Goal: Task Accomplishment & Management: Manage account settings

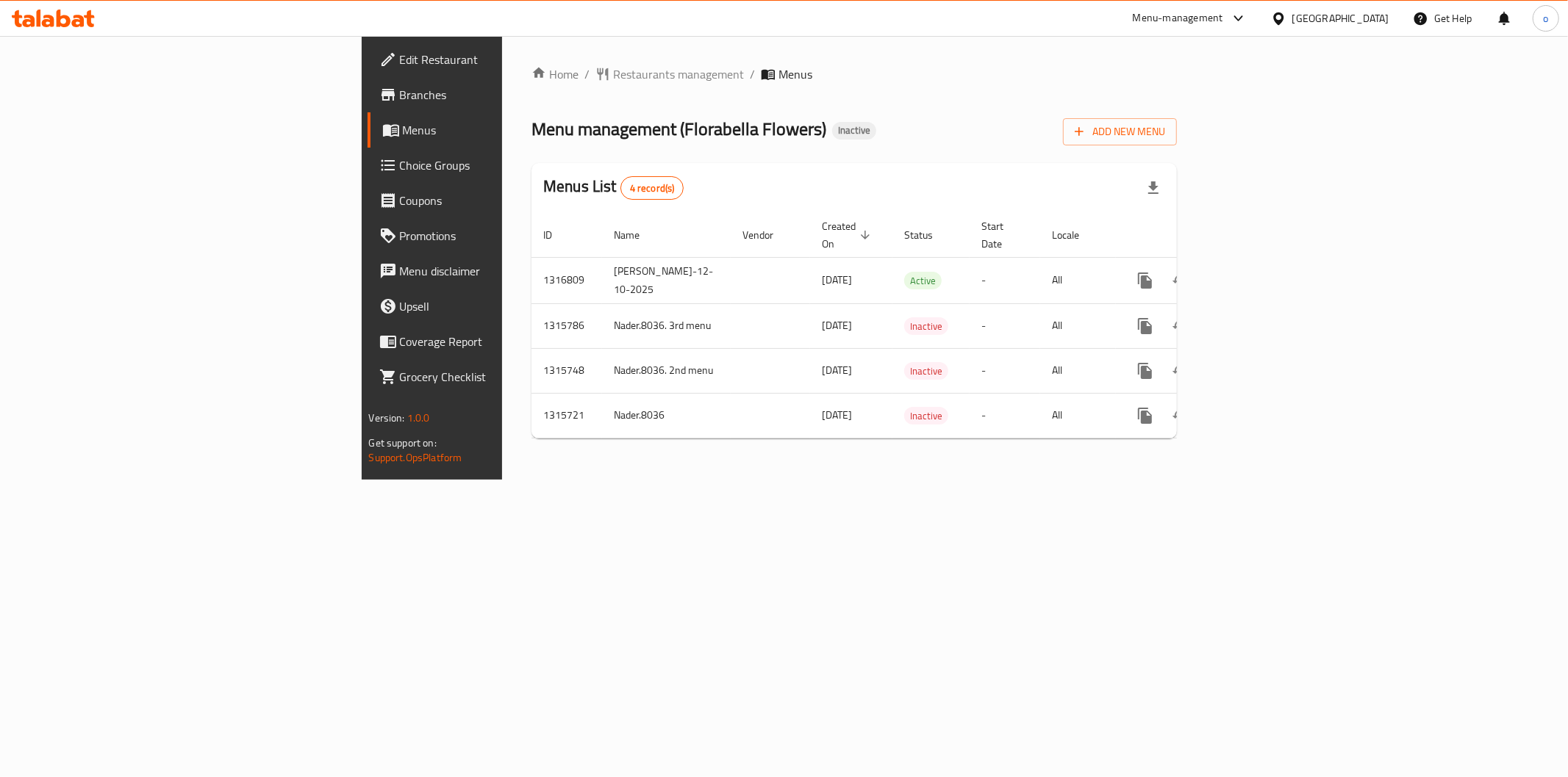
click at [659, 159] on div "Home / Restaurants management / Menus Menu management ( Florabella Flowers ) In…" at bounding box center [854, 257] width 645 height 385
click at [1176, 141] on button "Add New Menu" at bounding box center [1120, 131] width 114 height 27
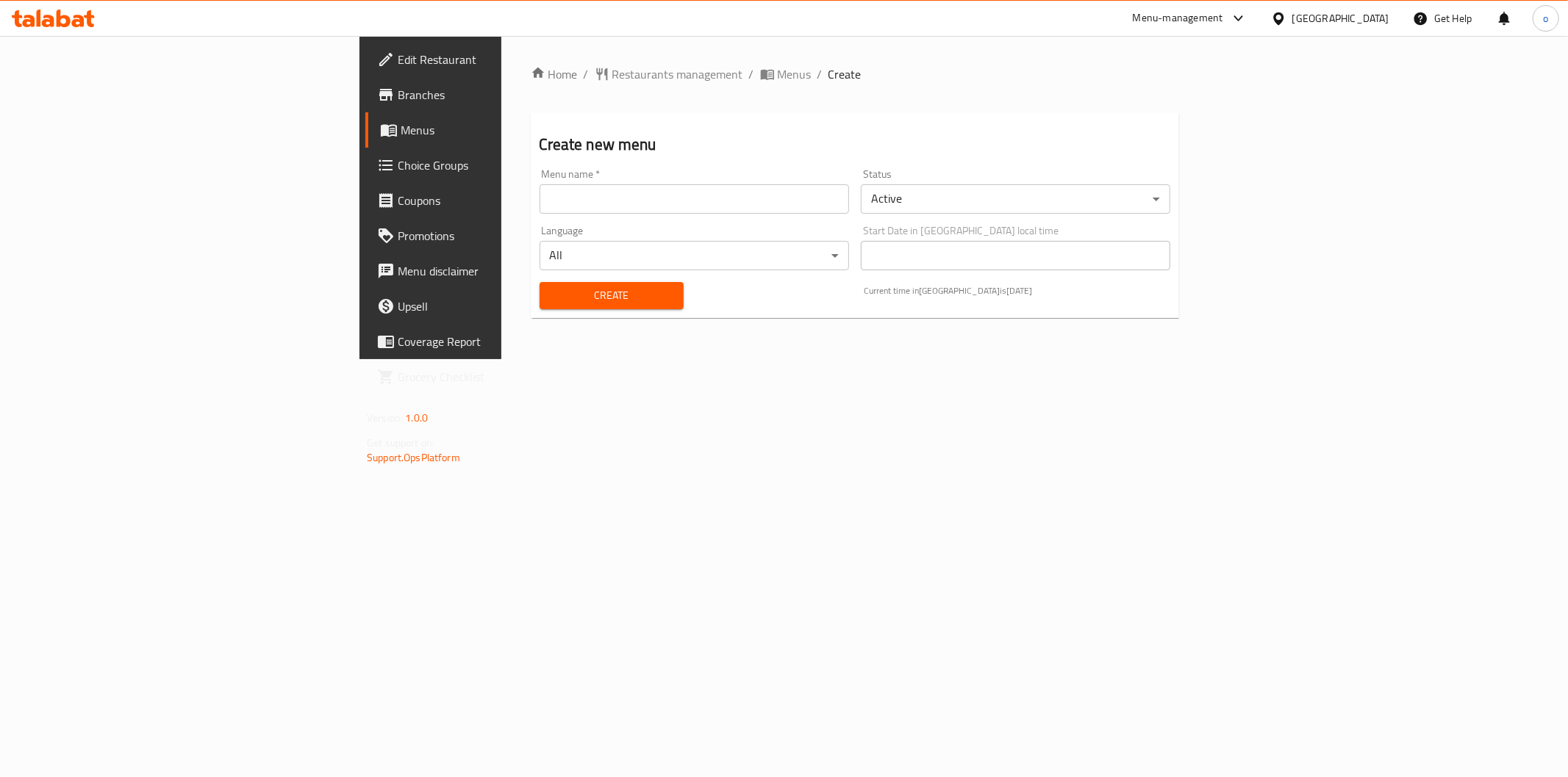
click at [730, 208] on input "text" at bounding box center [694, 199] width 309 height 30
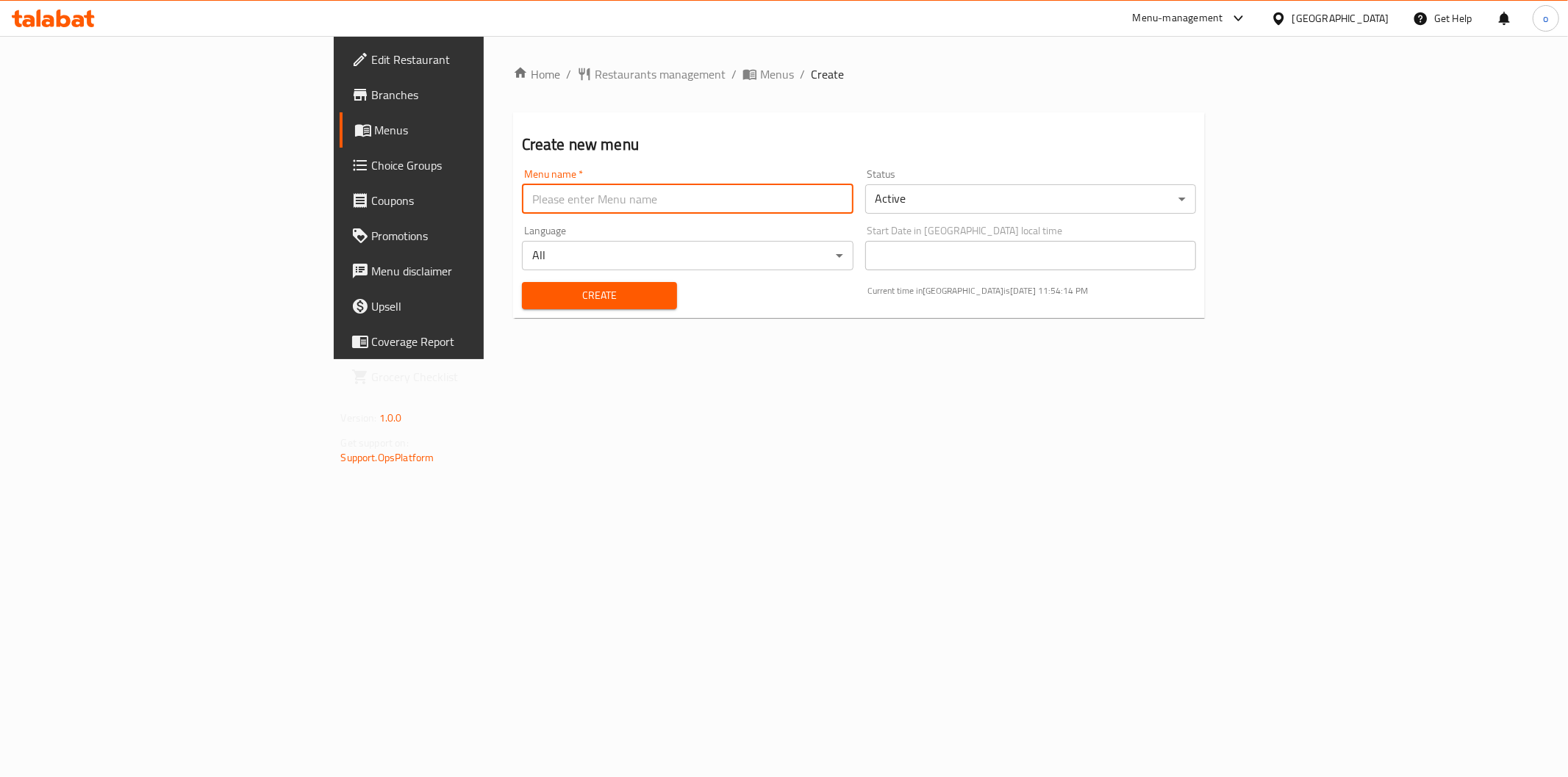
click at [522, 204] on input "text" at bounding box center [687, 199] width 331 height 30
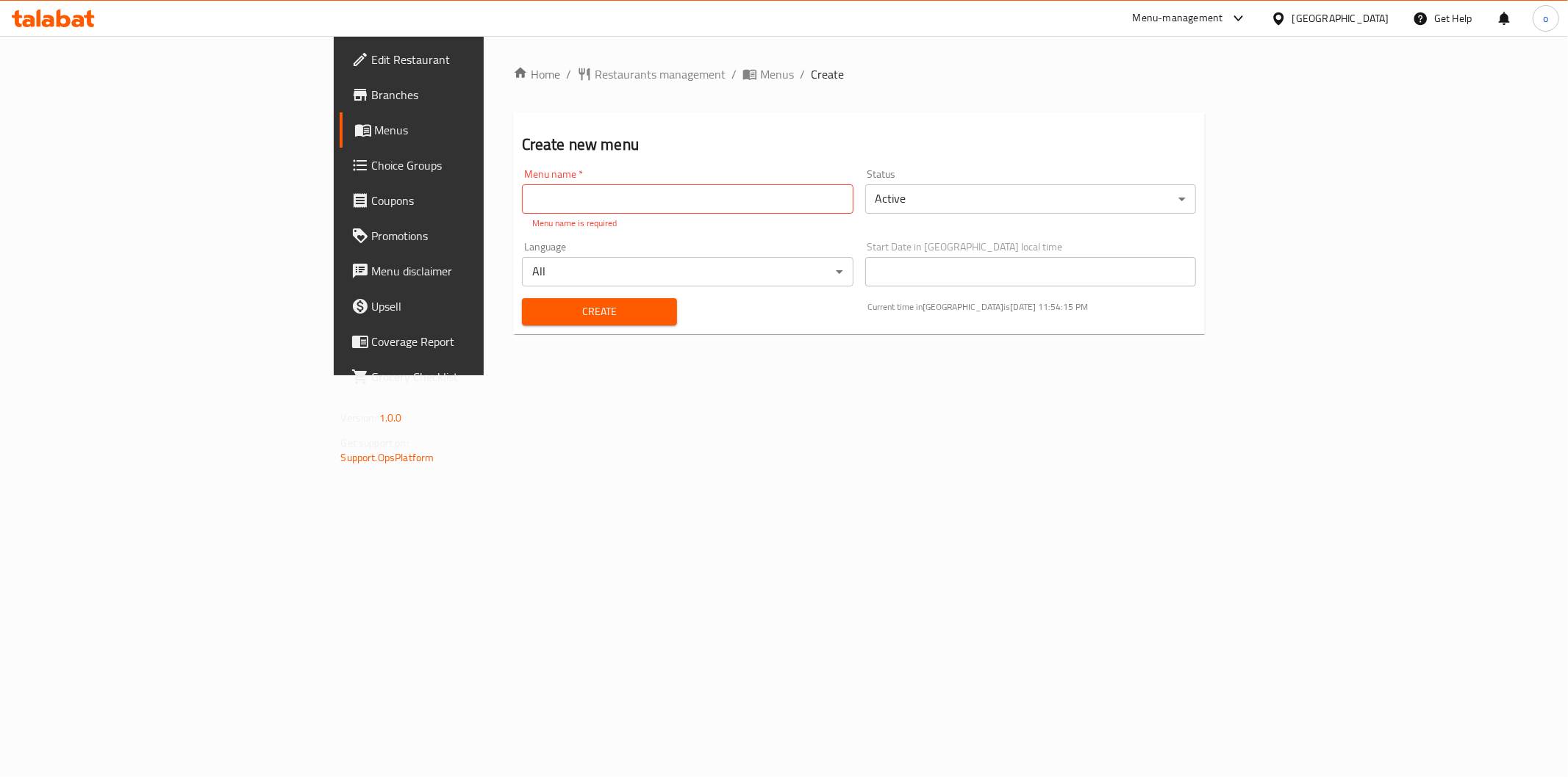
click at [917, 375] on div "Home / Restaurants management / Menus / Create Create new menu Menu name   * Me…" at bounding box center [859, 206] width 751 height 340
click at [635, 206] on input "text" at bounding box center [687, 199] width 331 height 30
click at [637, 190] on input "text" at bounding box center [687, 199] width 331 height 30
click at [559, 85] on div "Home / Restaurants management / Menus / Create Create new menu Menu name   * Me…" at bounding box center [860, 205] width 693 height 281
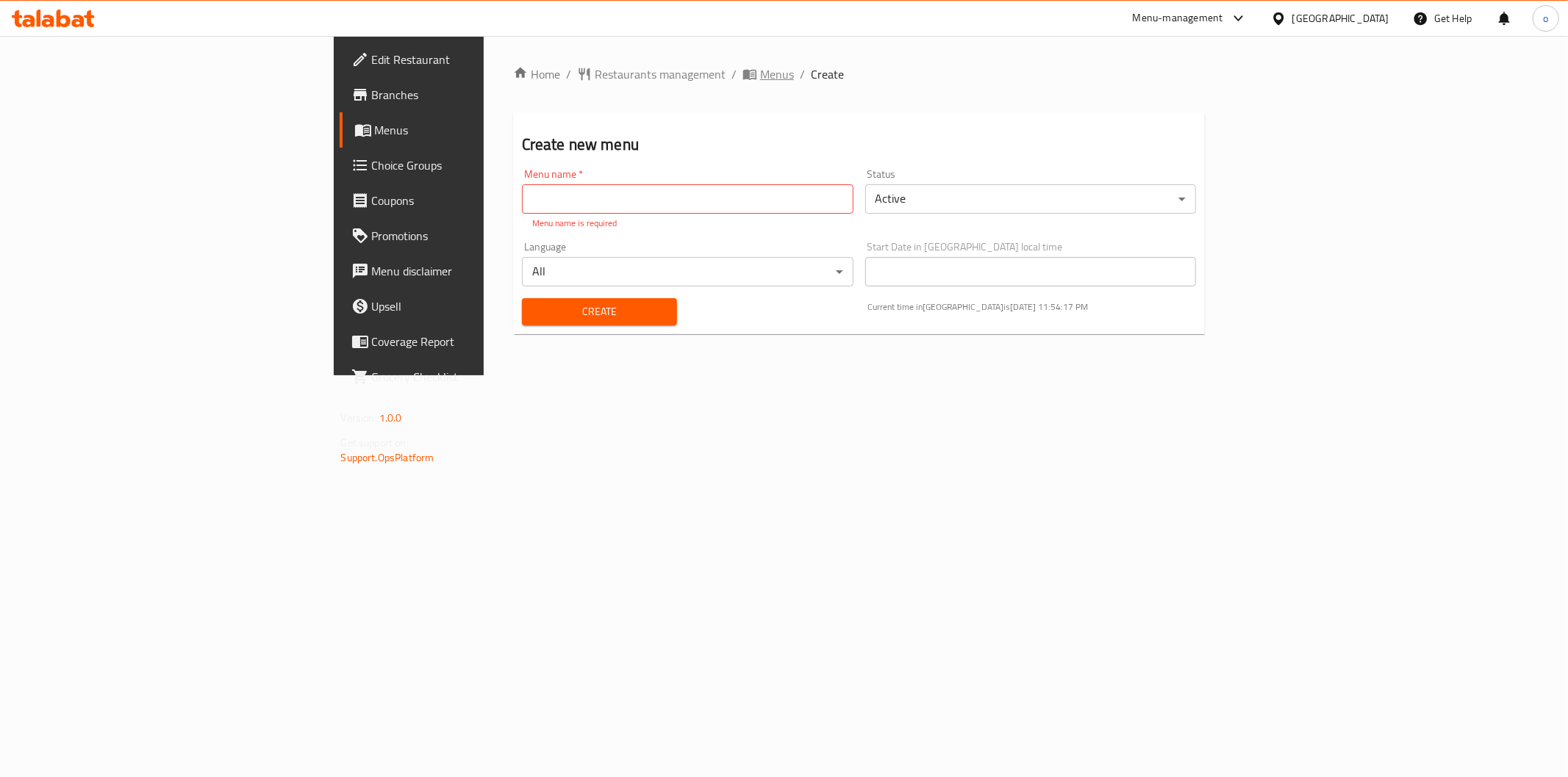
click at [760, 83] on span "Menus" at bounding box center [776, 74] width 34 height 17
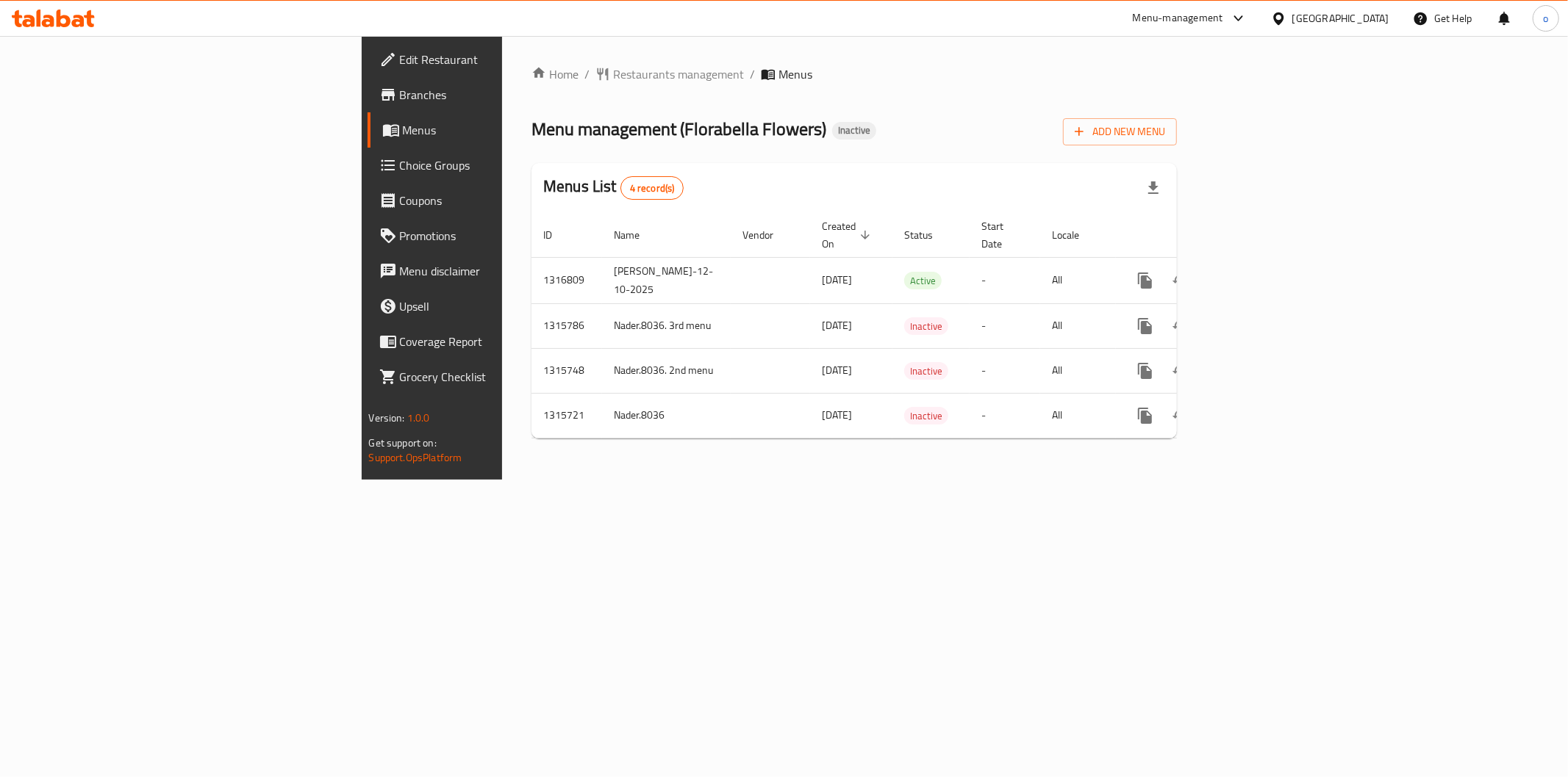
click at [1176, 148] on div "Home / Restaurants management / Menus Menu management ( Florabella Flowers ) In…" at bounding box center [854, 257] width 645 height 385
click at [1165, 140] on span "Add New Menu" at bounding box center [1120, 131] width 90 height 18
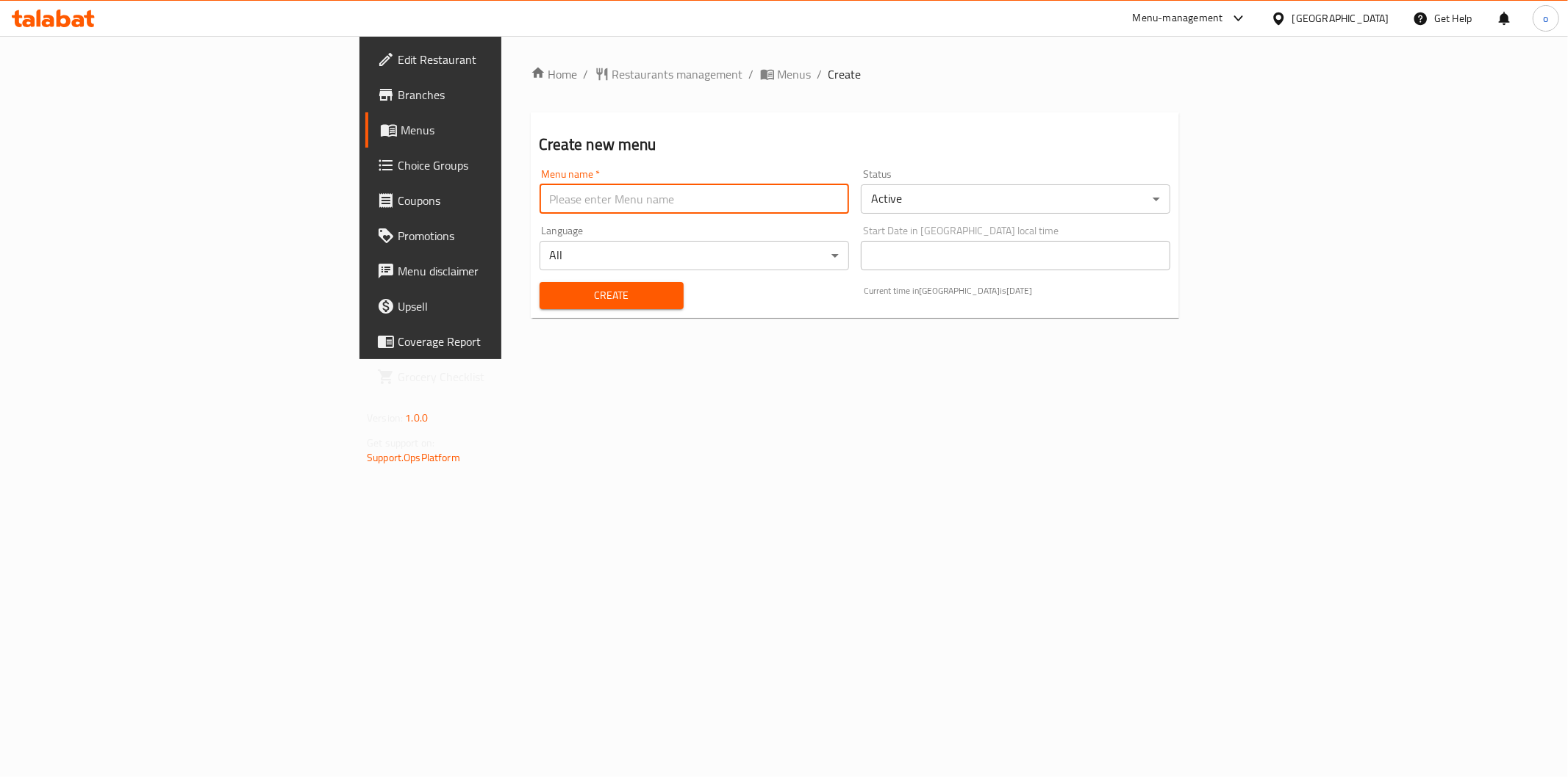
click at [560, 196] on input "text" at bounding box center [694, 199] width 309 height 30
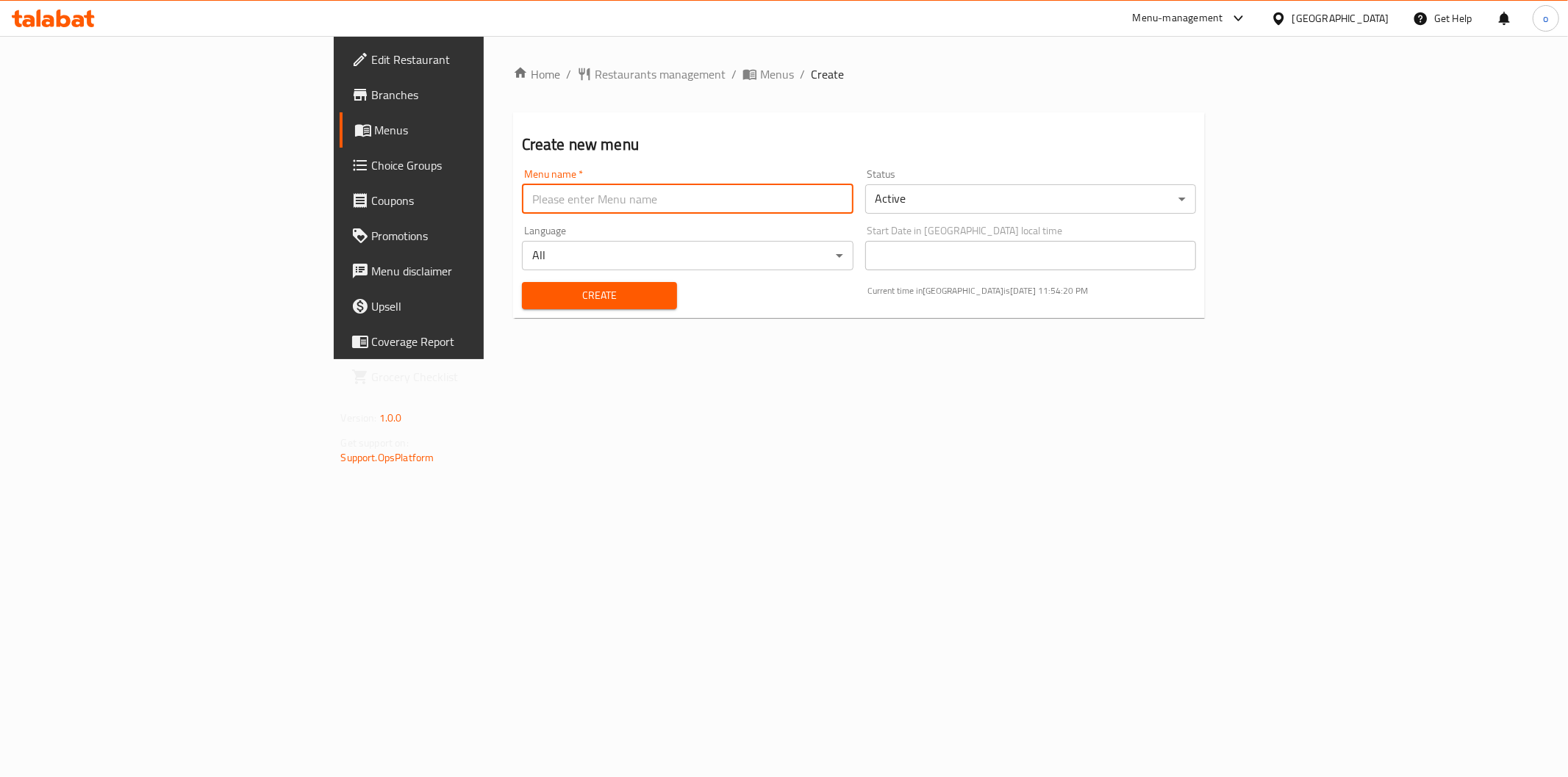
click at [522, 206] on input "text" at bounding box center [687, 199] width 331 height 30
type input "خ"
type input "[PERSON_NAME]-12-10-2025 2 case"
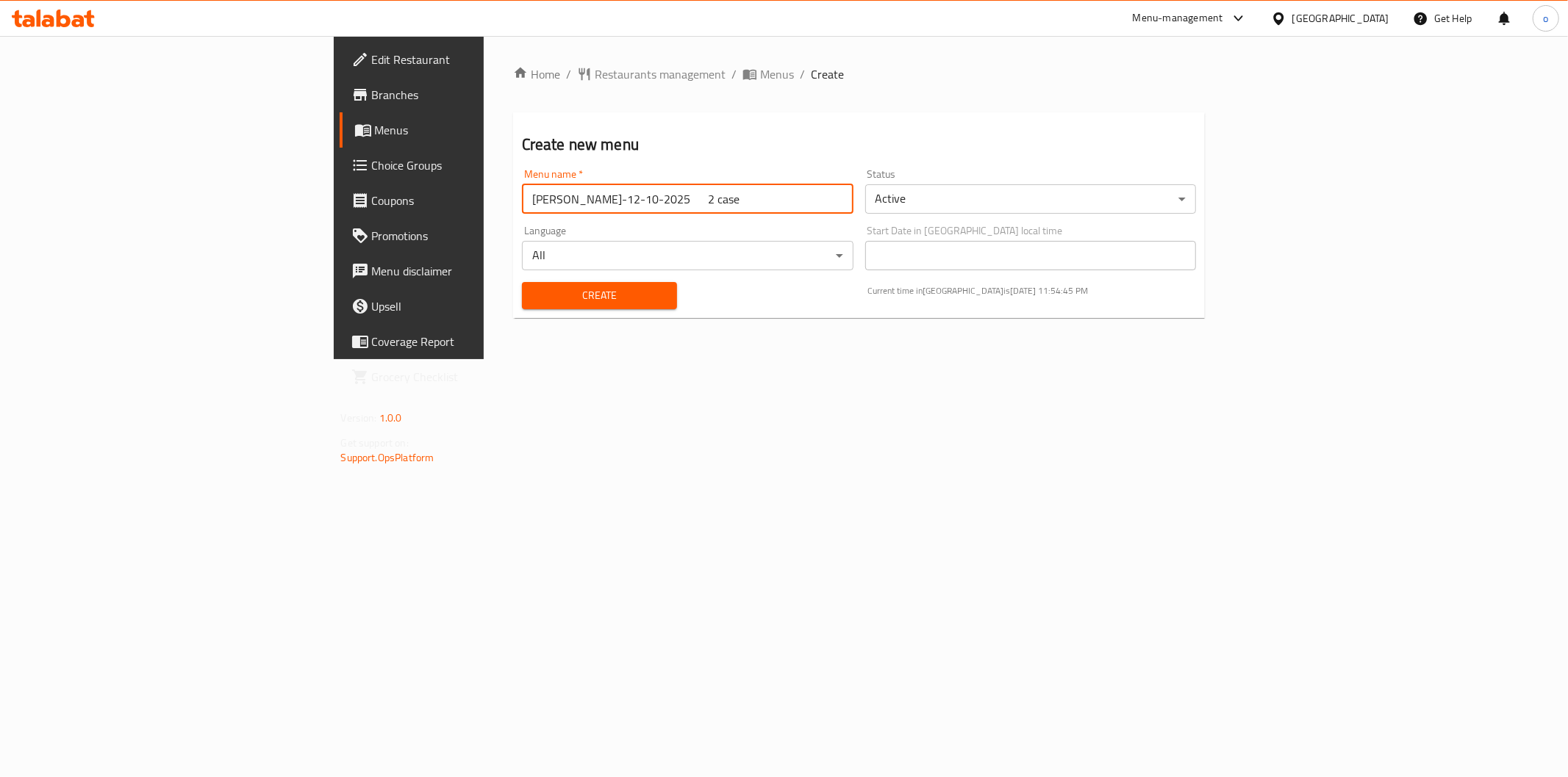
click at [522, 282] on button "Create" at bounding box center [600, 295] width 155 height 27
click at [532, 63] on div "Home / Restaurants management / Menus / Create Create new menu Menu name   * Me…" at bounding box center [859, 198] width 751 height 323
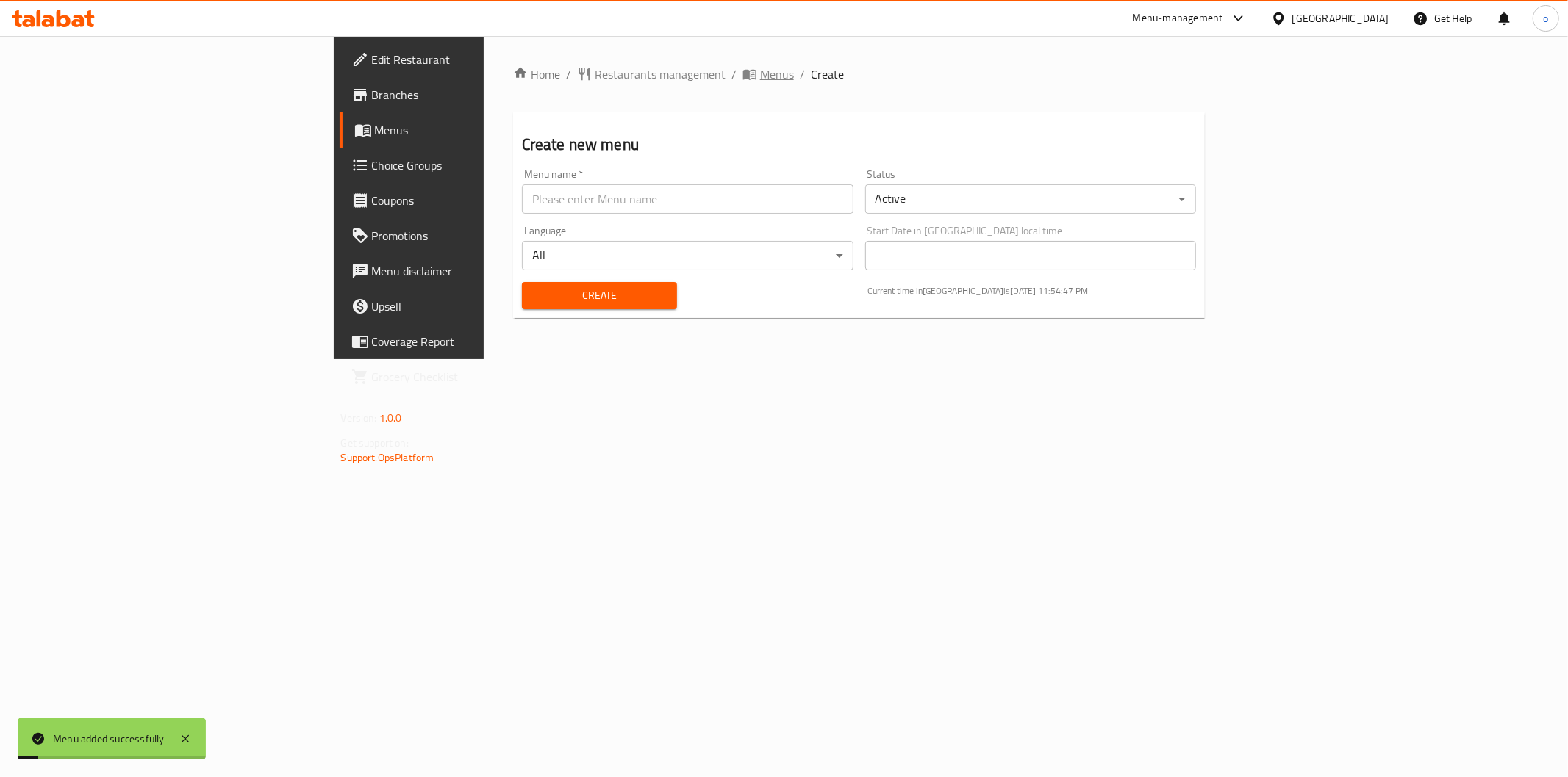
click at [743, 75] on icon "breadcrumb" at bounding box center [749, 75] width 13 height 11
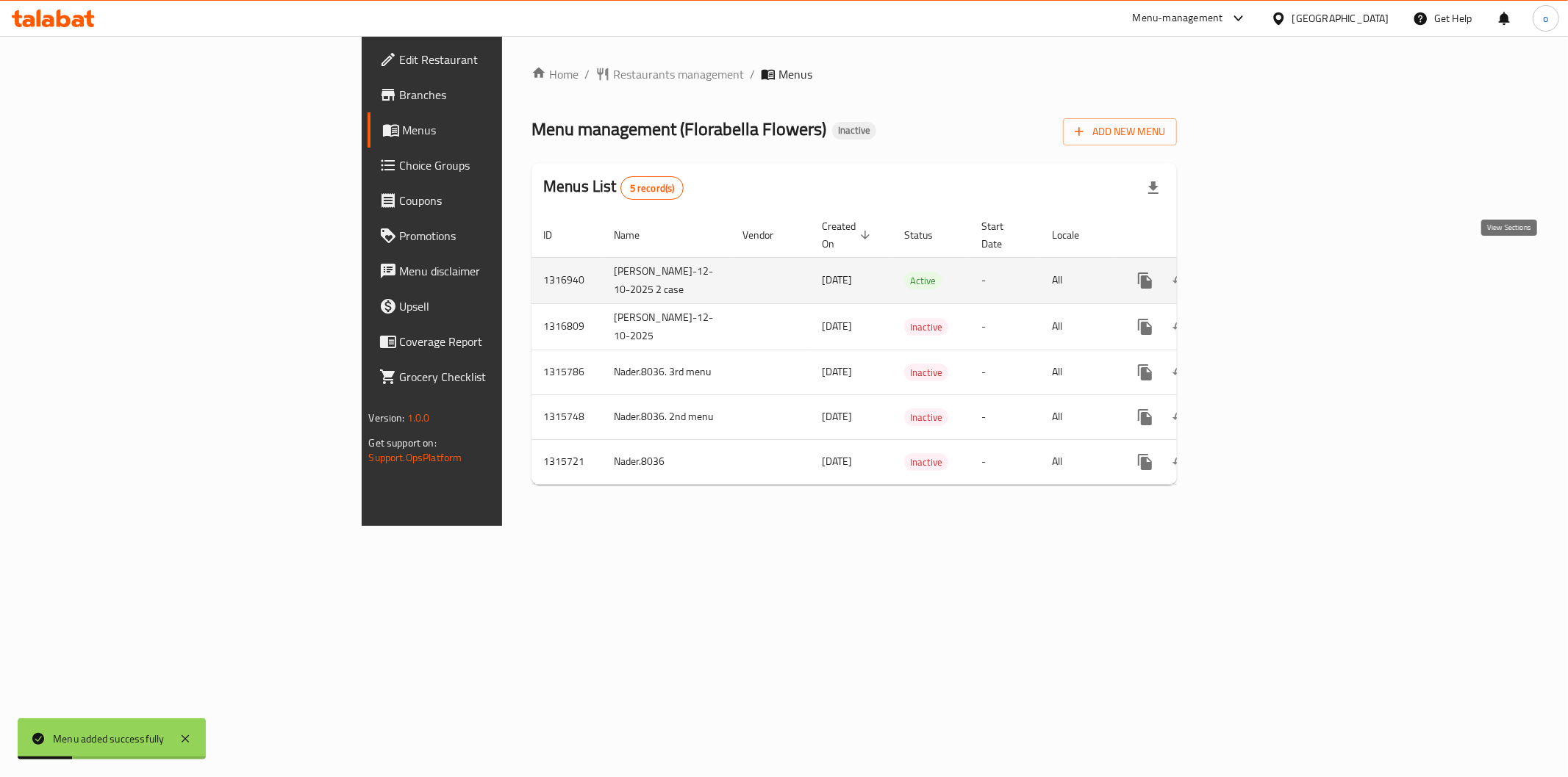
click at [1260, 271] on icon "enhanced table" at bounding box center [1250, 280] width 17 height 17
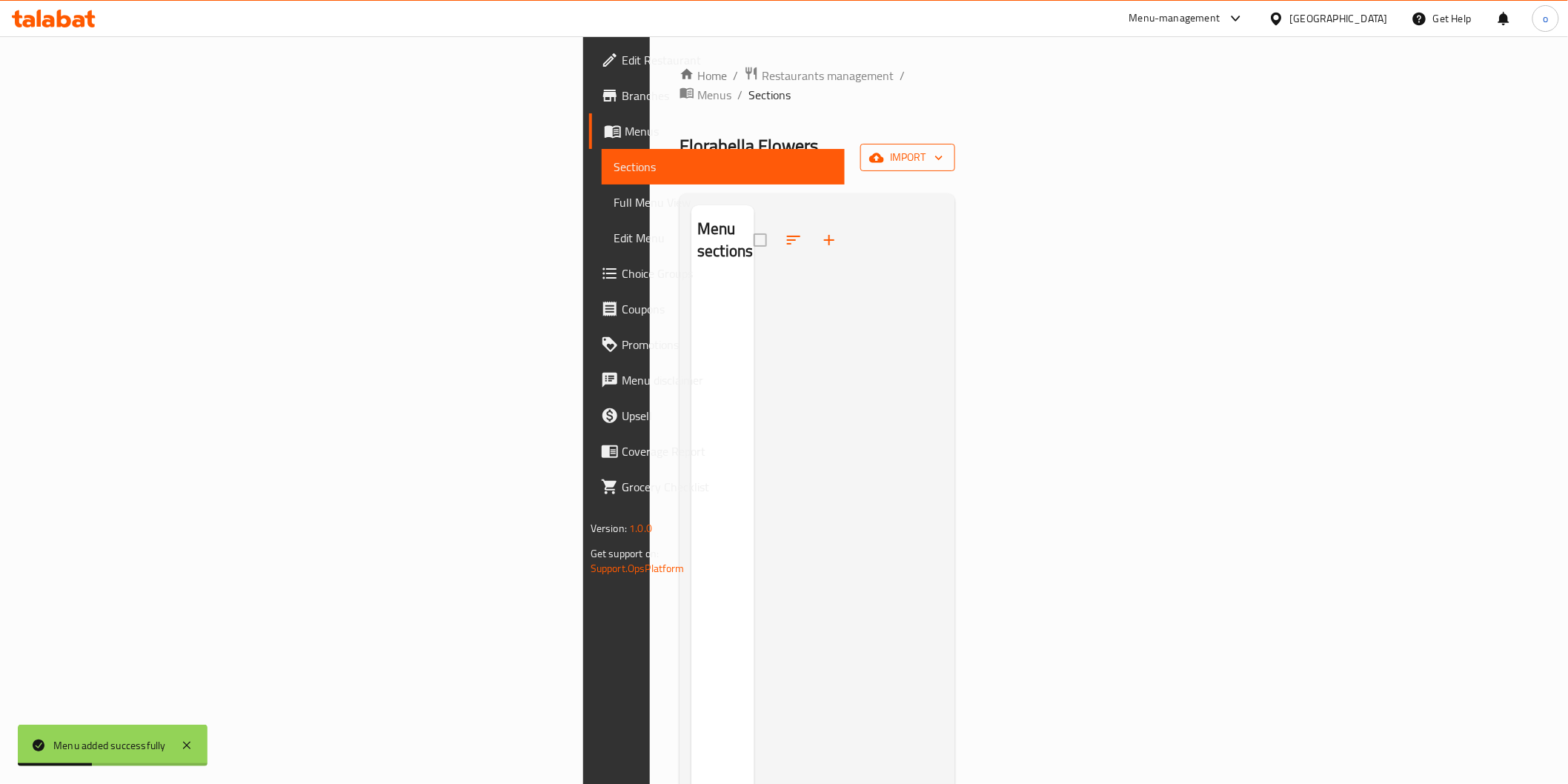
click at [955, 144] on button "import" at bounding box center [907, 158] width 95 height 27
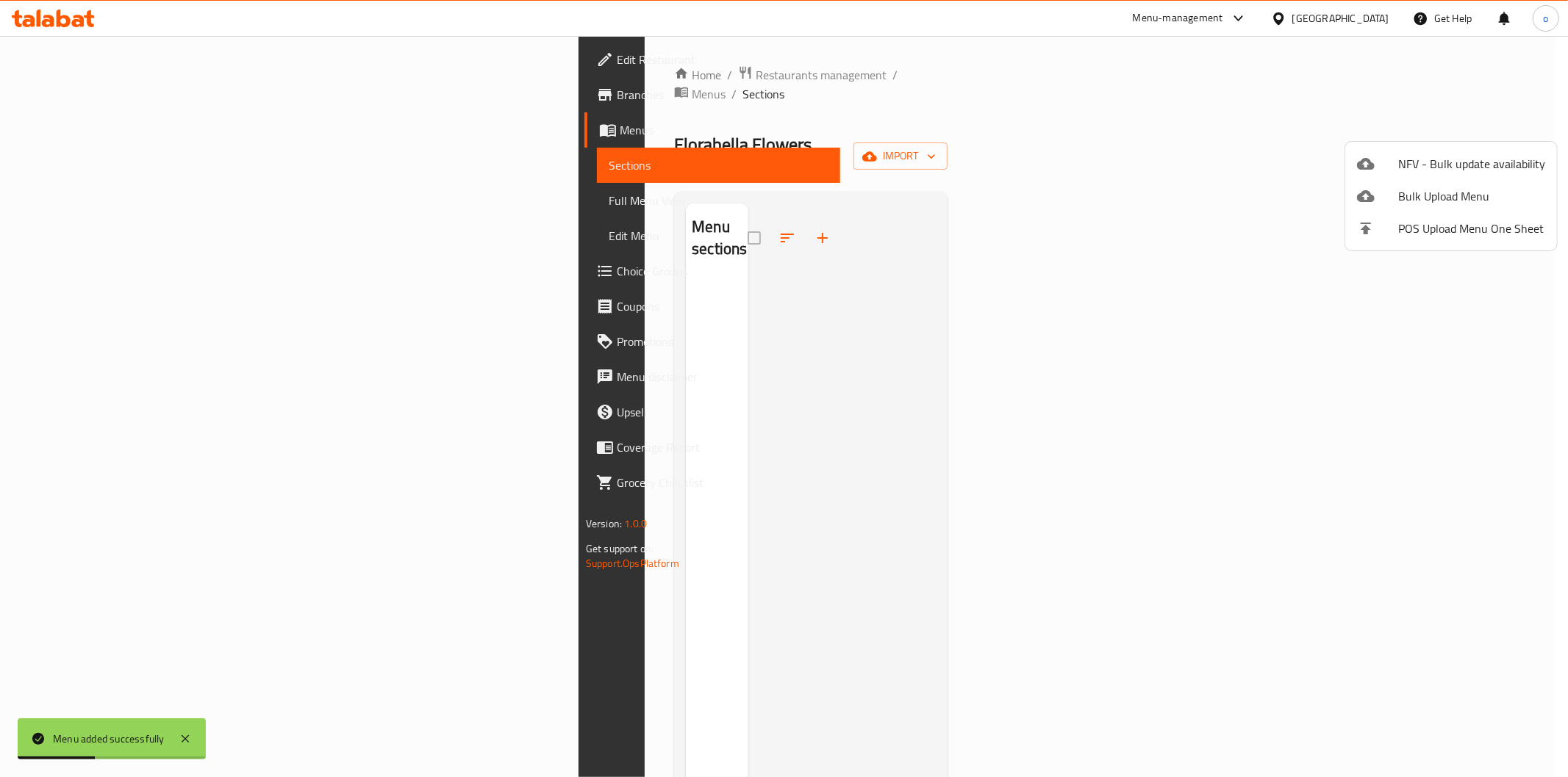
click at [1478, 132] on div at bounding box center [784, 388] width 1568 height 777
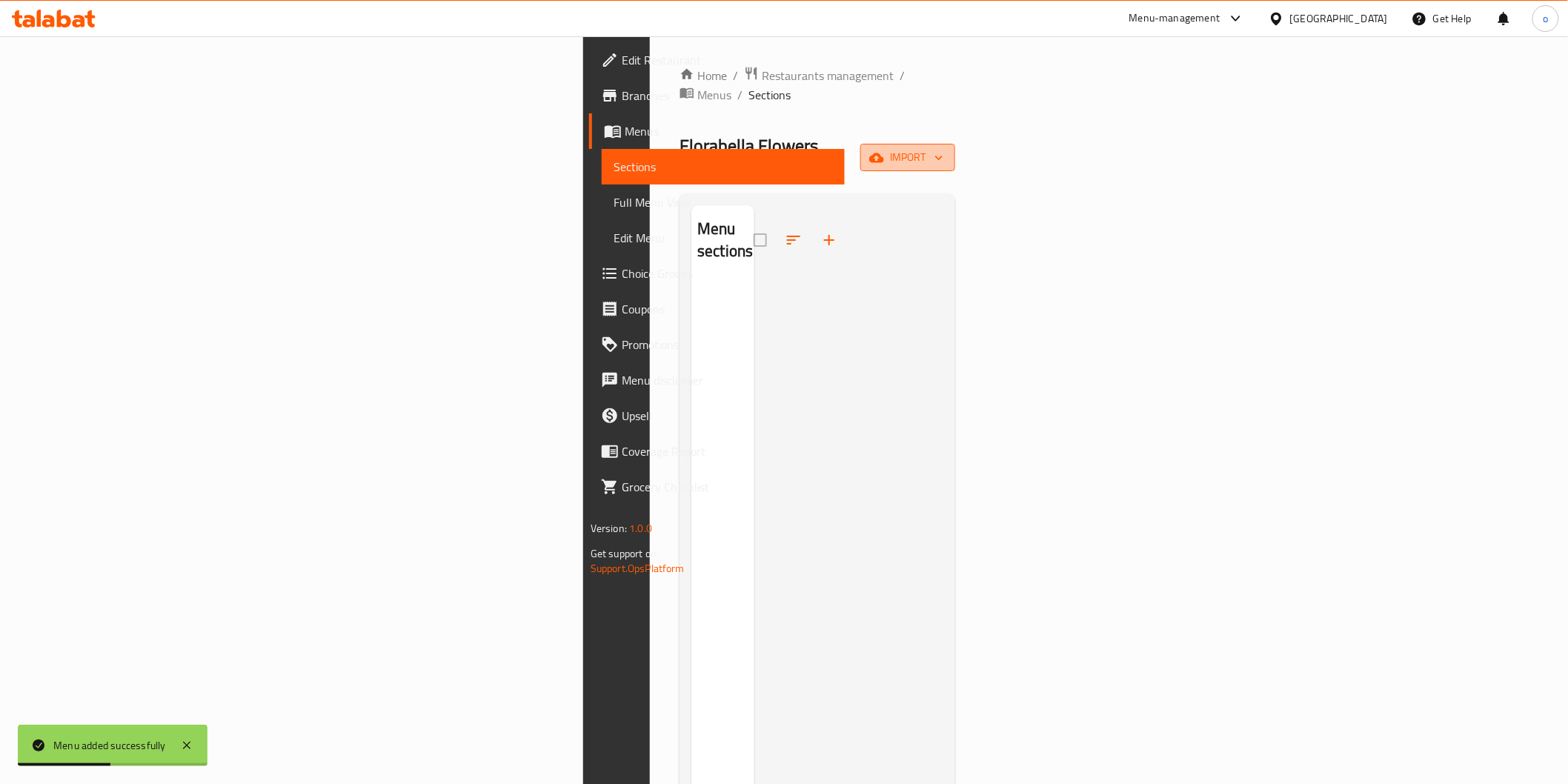
click at [884, 150] on icon "button" at bounding box center [875, 157] width 15 height 15
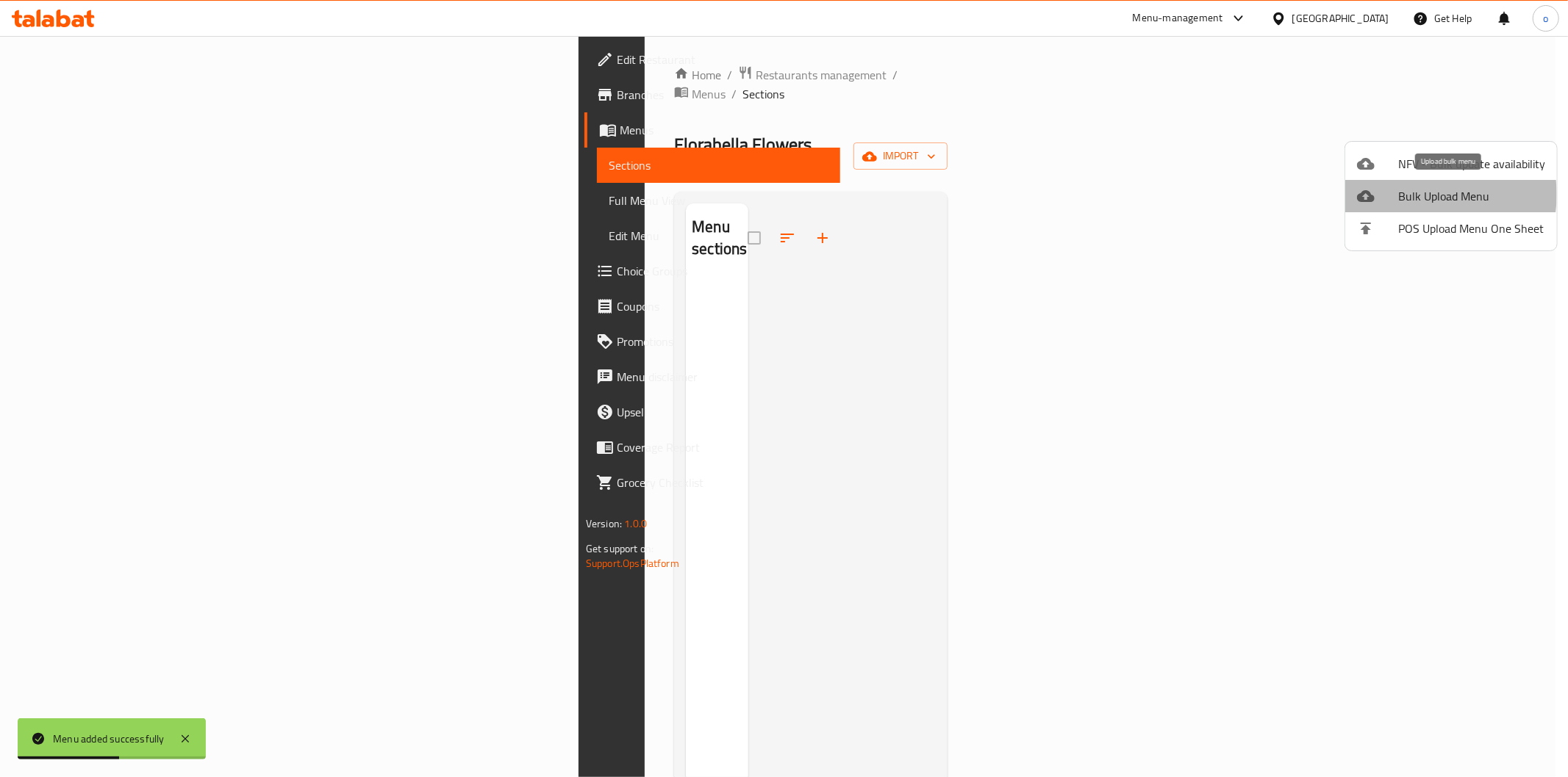
click at [1421, 195] on span "Bulk Upload Menu" at bounding box center [1471, 196] width 147 height 17
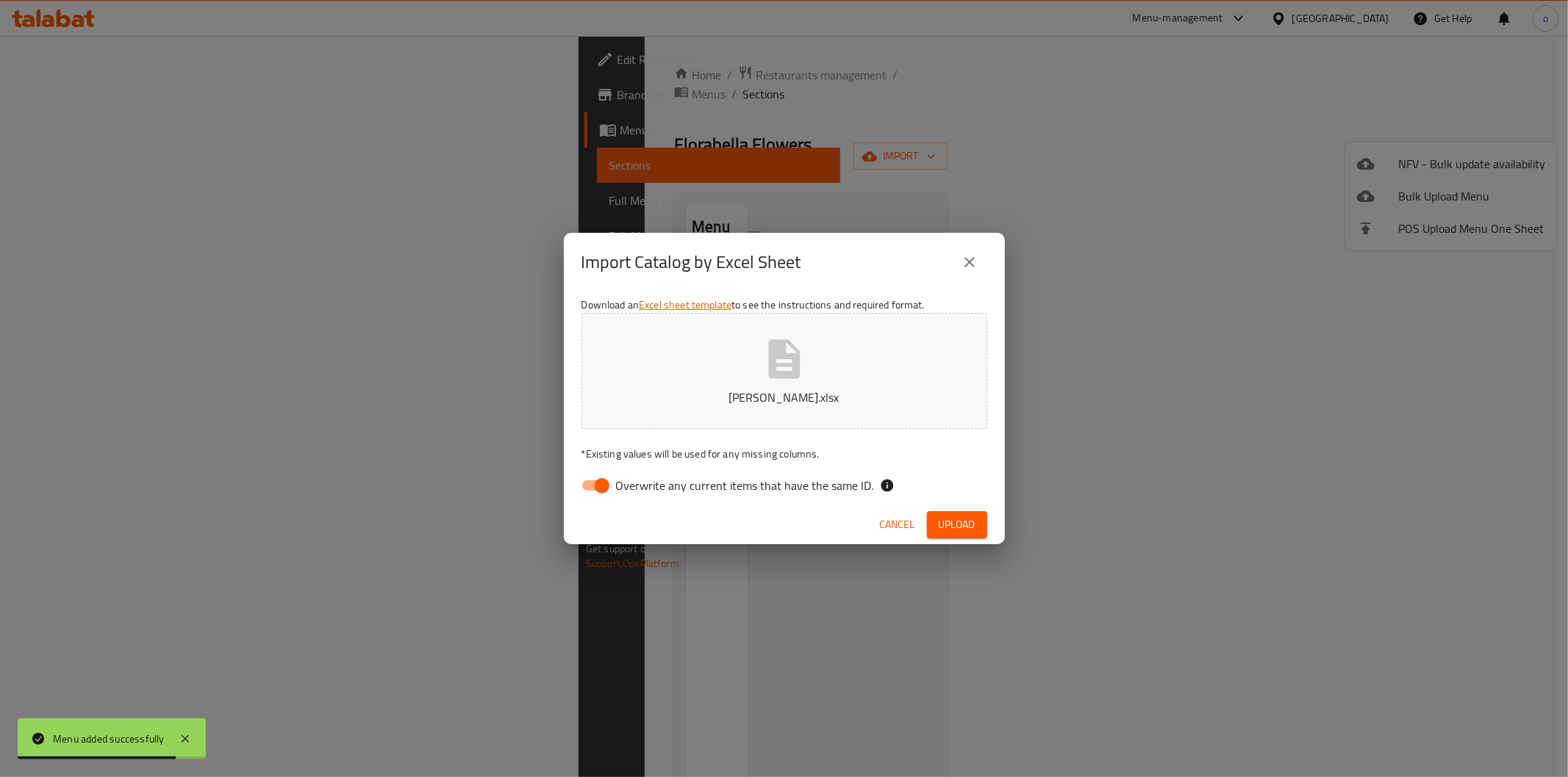
click at [730, 489] on span "Overwrite any current items that have the same ID." at bounding box center [745, 485] width 258 height 17
click at [644, 489] on input "Overwrite any current items that have the same ID." at bounding box center [602, 485] width 83 height 28
checkbox input "false"
click at [989, 513] on div "Cancel Upload" at bounding box center [784, 525] width 441 height 39
click at [970, 520] on span "Upload" at bounding box center [957, 525] width 36 height 18
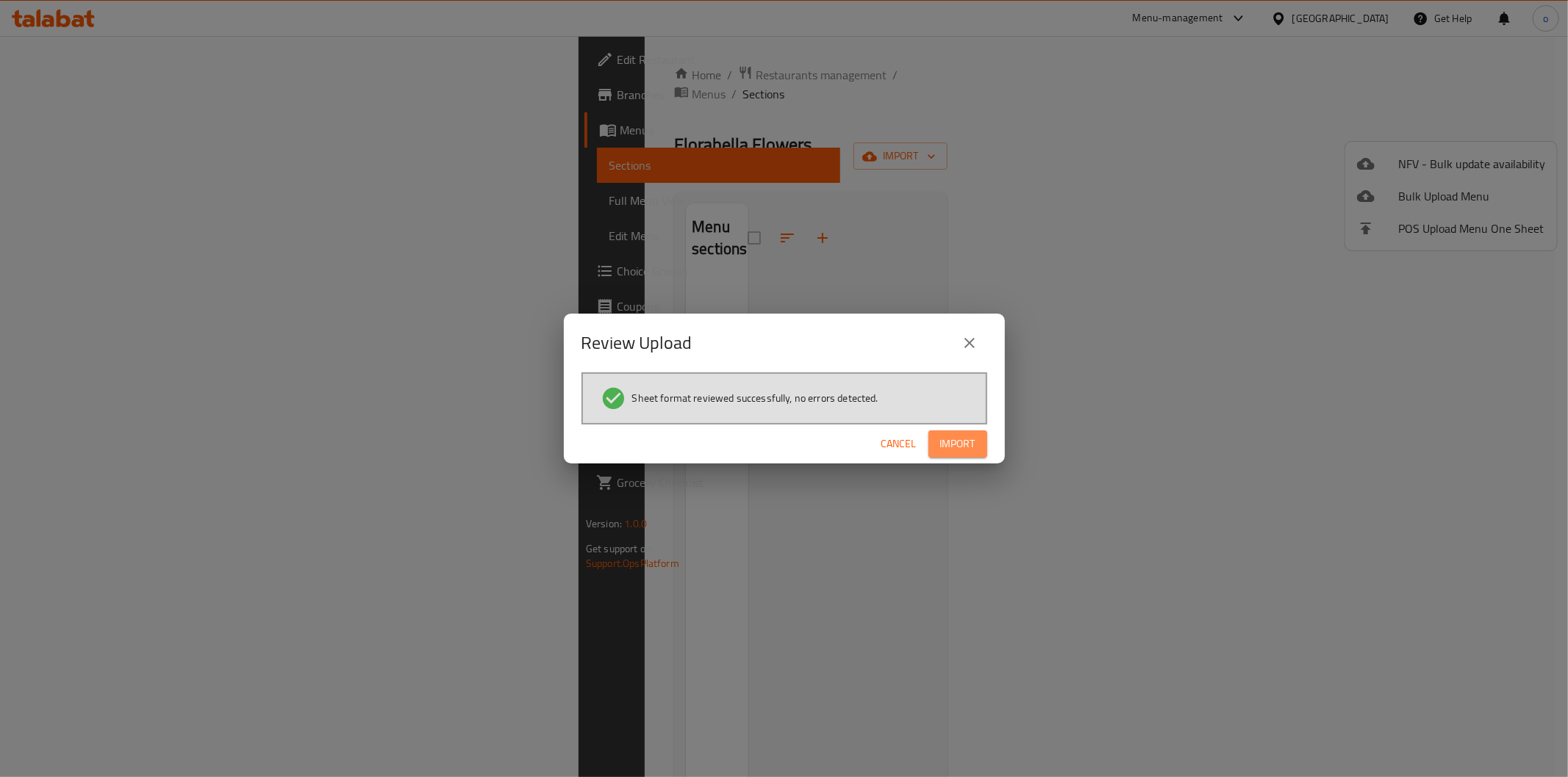
click at [964, 438] on span "Import" at bounding box center [958, 443] width 36 height 18
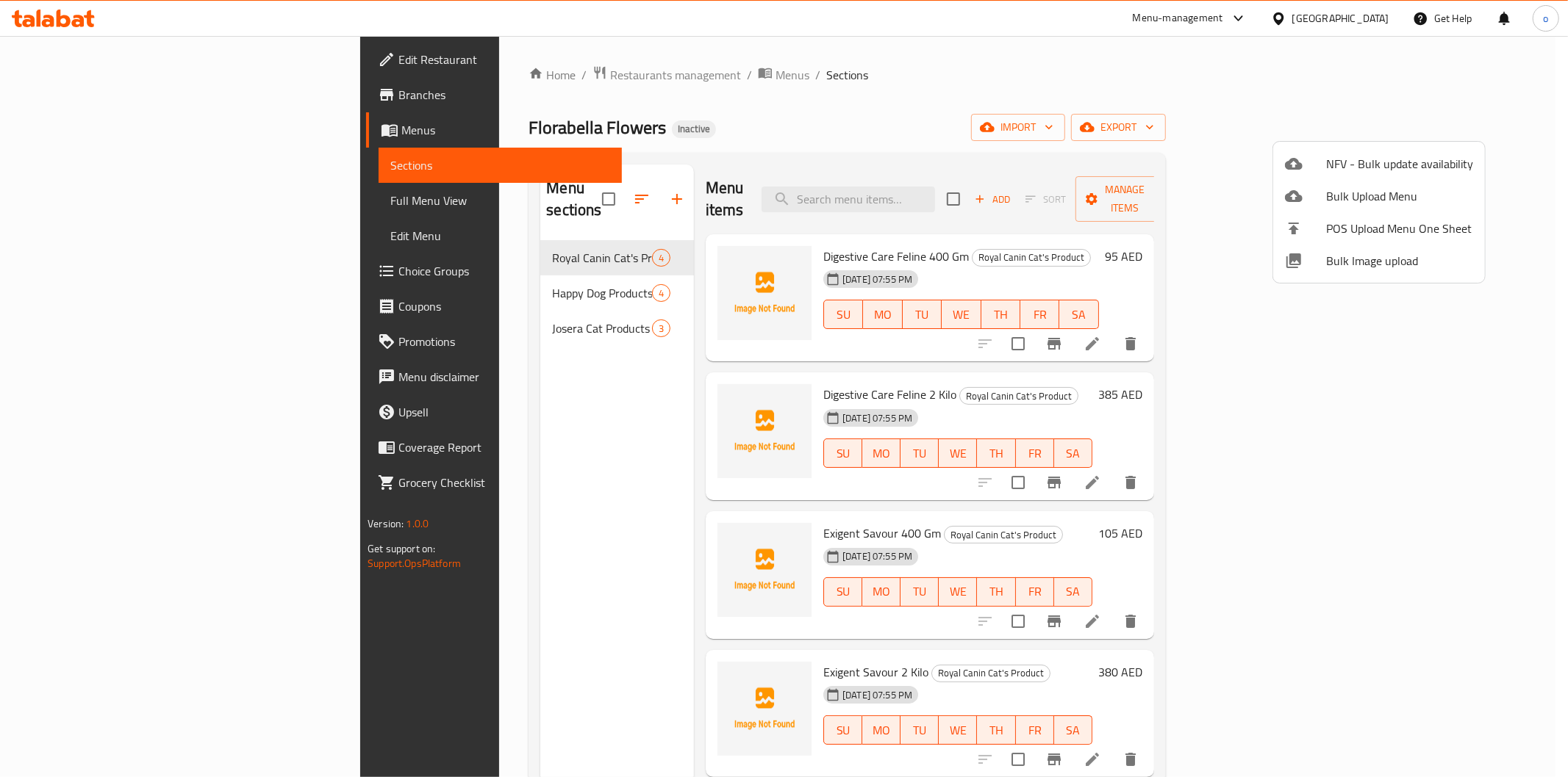
click at [152, 201] on div at bounding box center [784, 388] width 1568 height 777
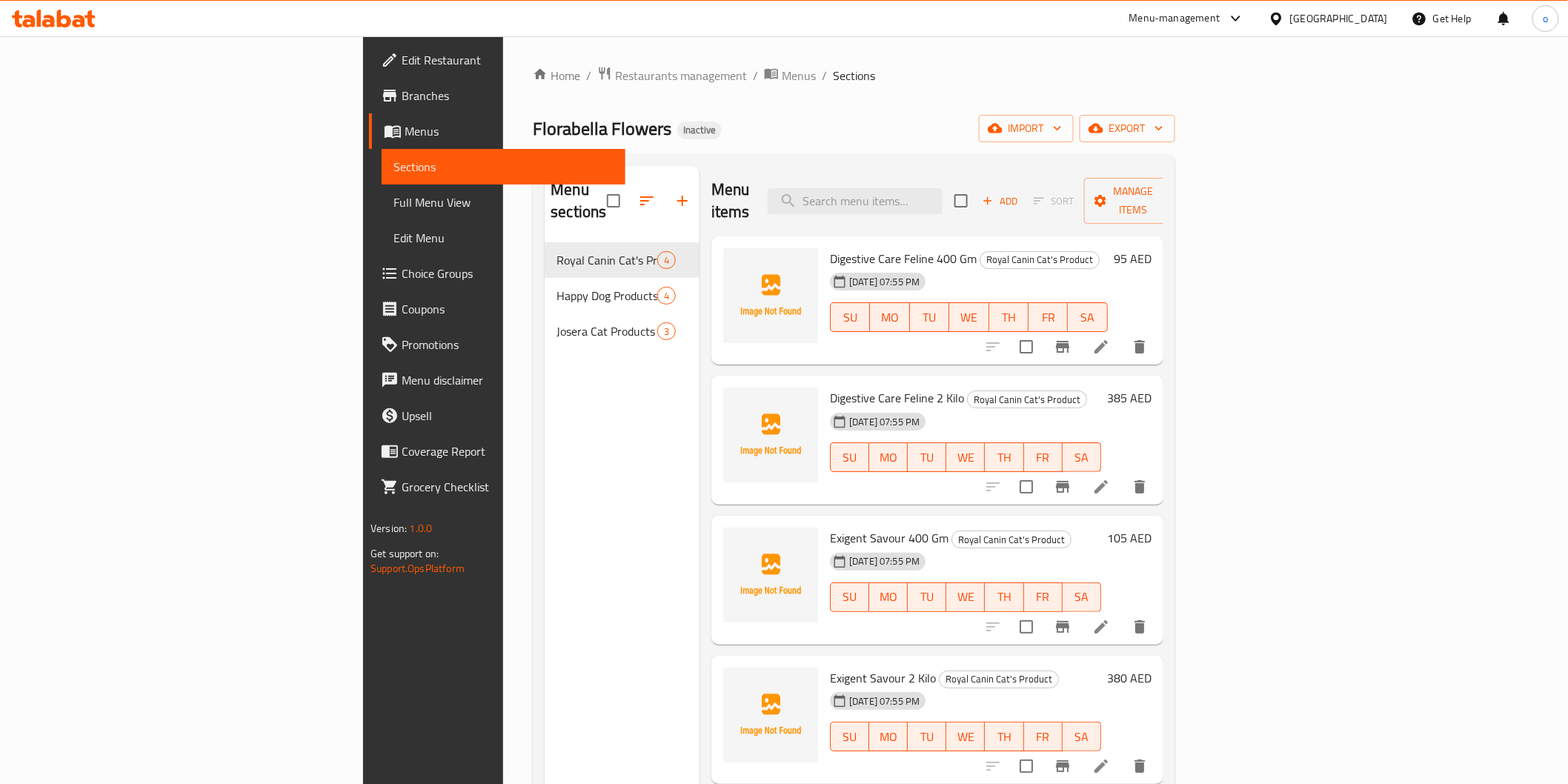
click at [394, 203] on span "Full Menu View" at bounding box center [503, 202] width 220 height 17
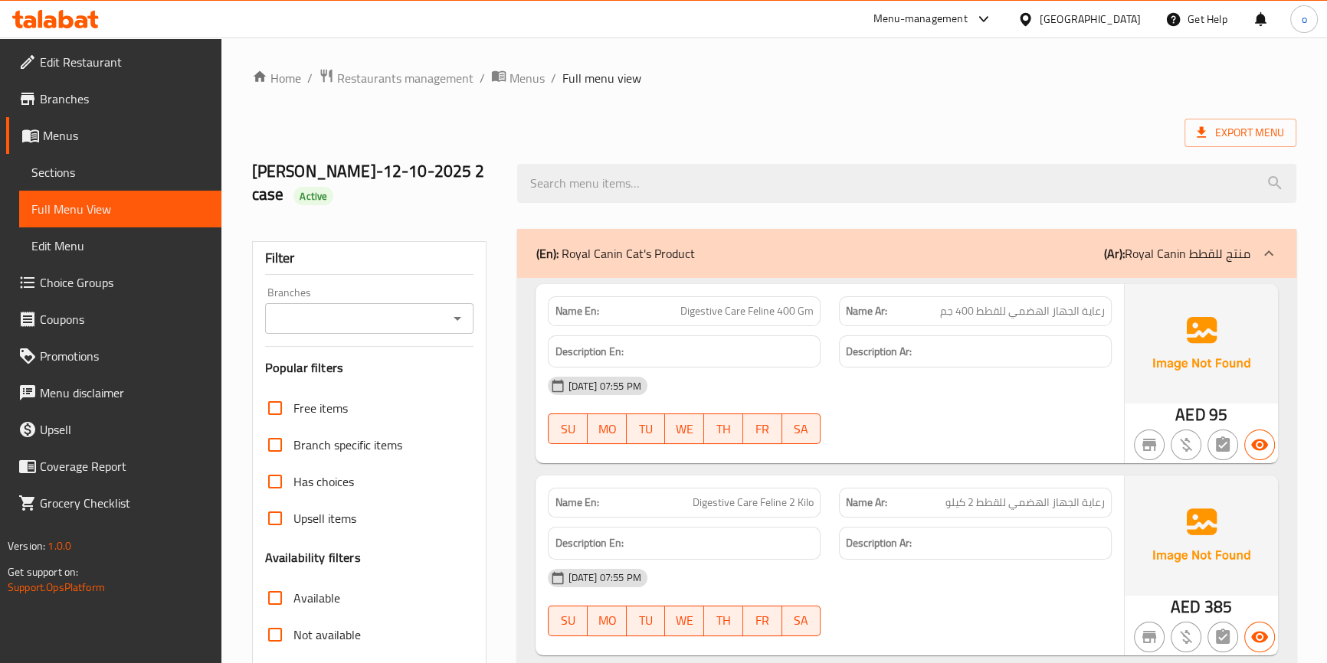
drag, startPoint x: 684, startPoint y: 235, endPoint x: 596, endPoint y: 229, distance: 88.3
click at [596, 229] on div "(En): Royal Canin Cat's Product (Ar): Royal Canin منتج للقطط" at bounding box center [906, 253] width 778 height 49
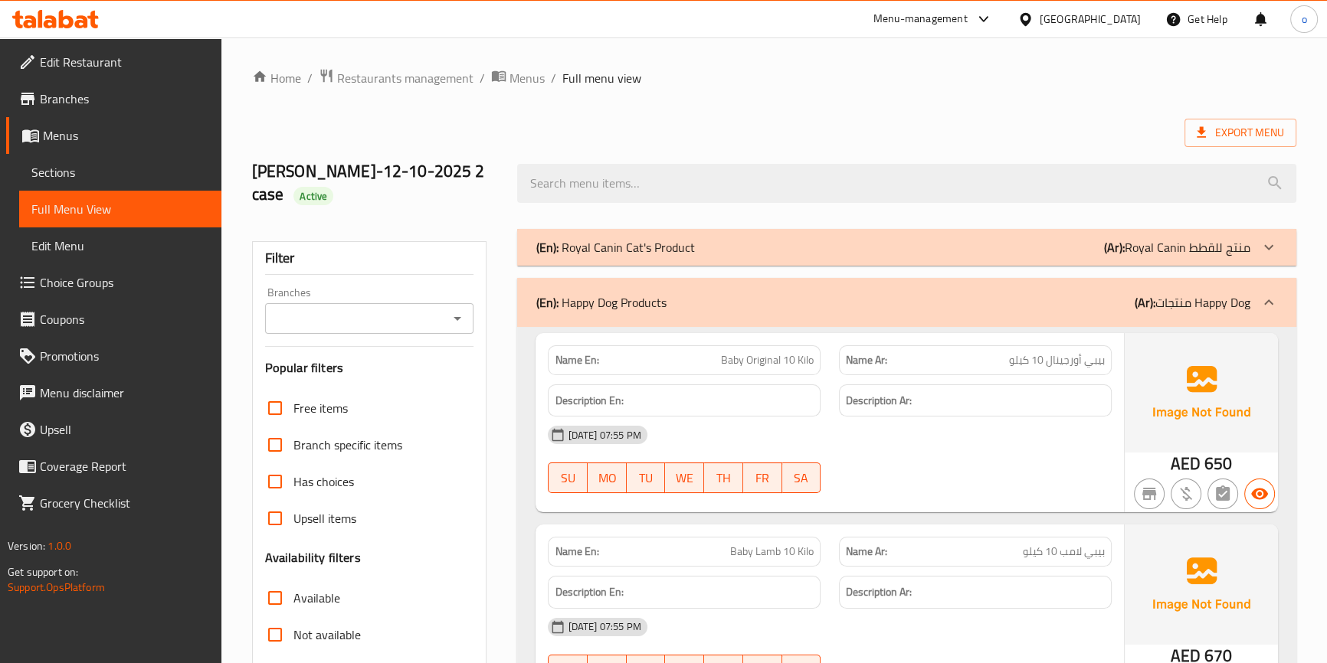
click at [767, 238] on div "(En): Royal Canin Cat's Product (Ar): Royal Canin منتج للقطط" at bounding box center [892, 247] width 714 height 18
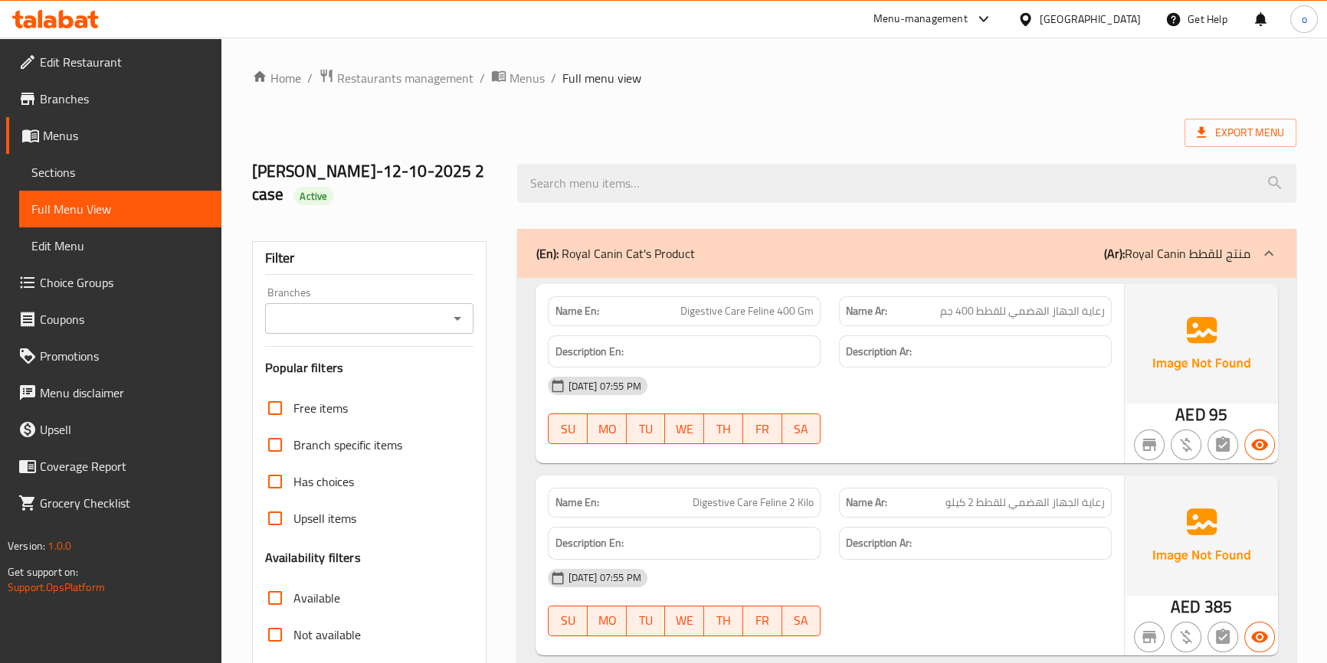
click at [762, 303] on span "Digestive Care Feline 400 Gm" at bounding box center [746, 311] width 133 height 16
click at [752, 299] on div at bounding box center [752, 299] width 0 height 0
click at [762, 303] on span "Digestive Care Feline 400 Gm" at bounding box center [746, 311] width 133 height 16
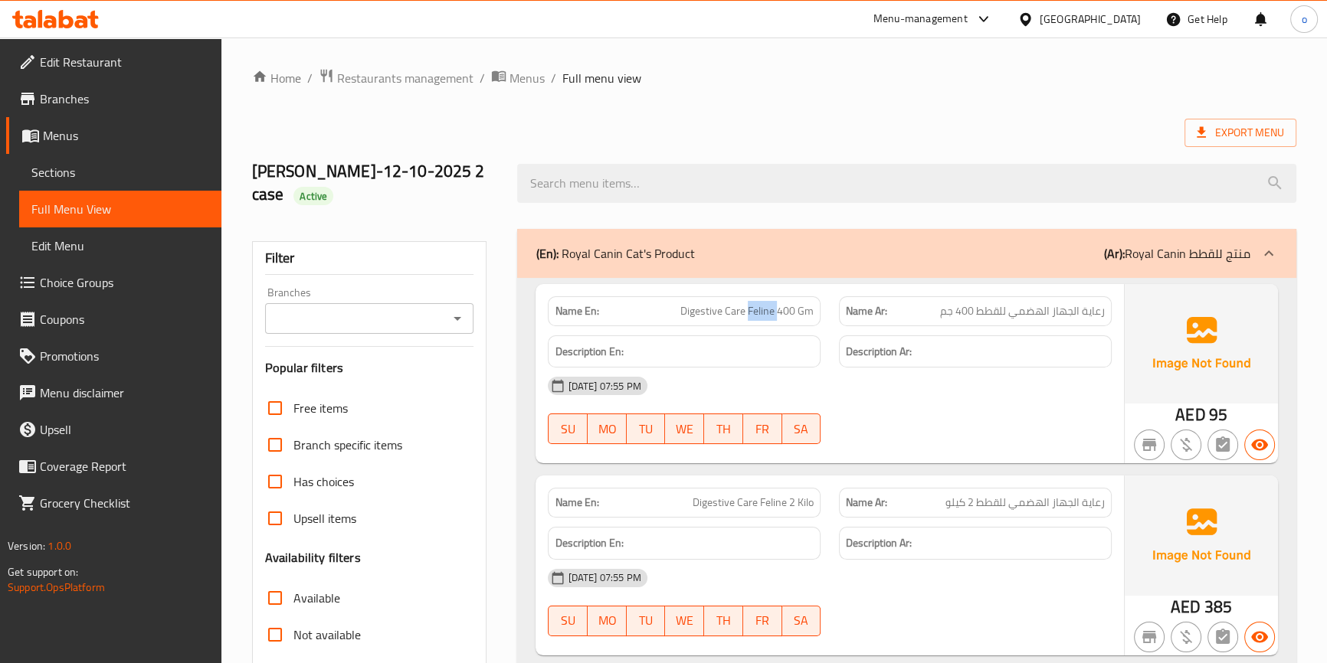
click at [617, 229] on div "(En): Royal Canin Cat's Product (Ar): Royal Canin منتج للقطط" at bounding box center [906, 253] width 778 height 49
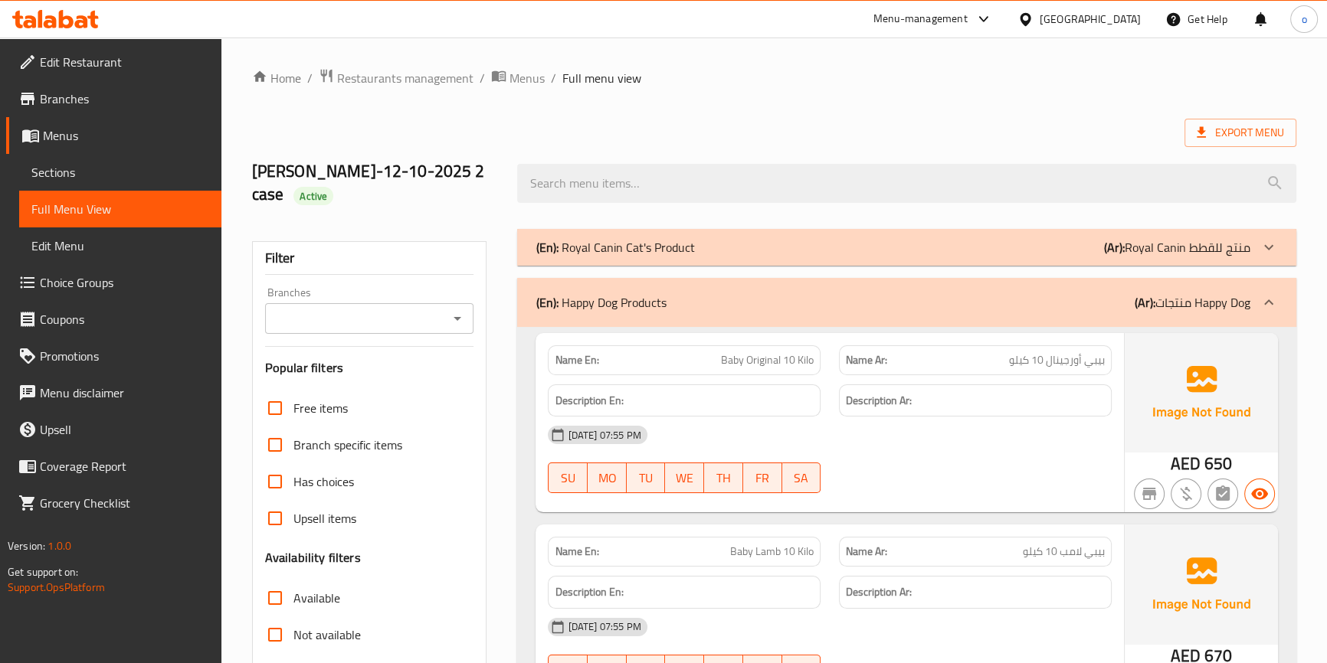
click at [652, 303] on div "(En): Happy Dog Products (Ar): منتجات Happy Dog" at bounding box center [906, 302] width 778 height 49
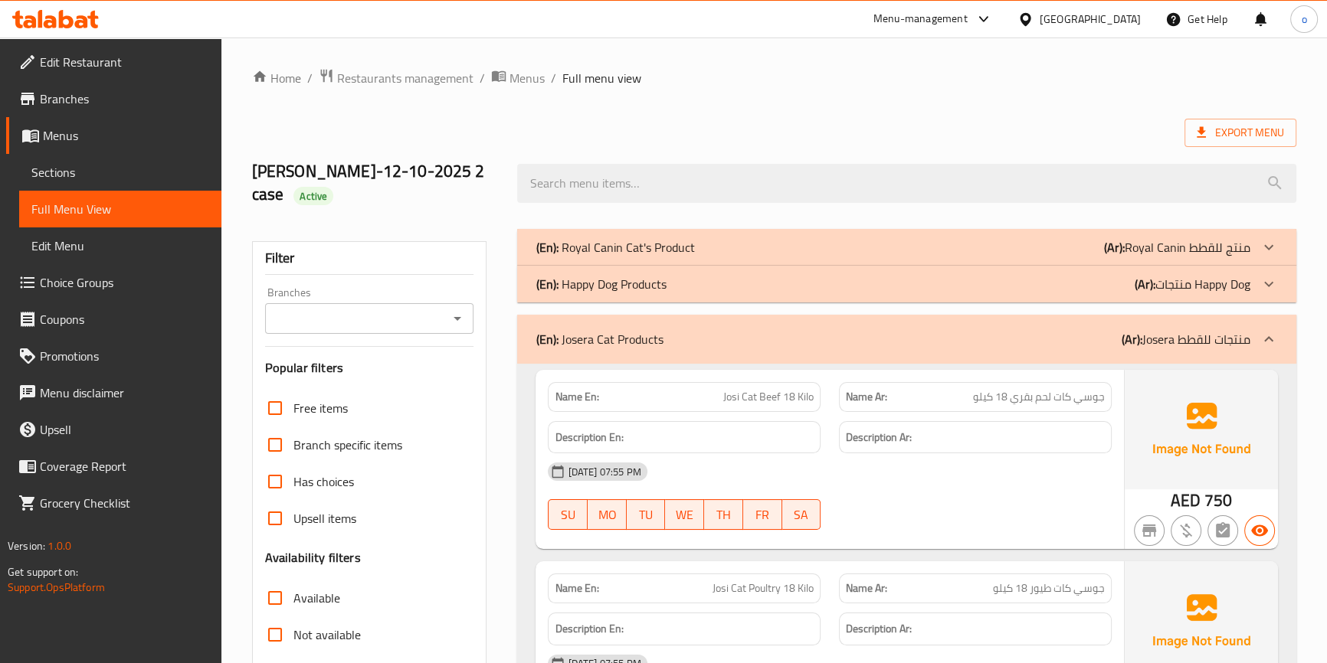
click at [725, 238] on div "(En): Royal Canin Cat's Product (Ar): Royal Canin منتج للقطط" at bounding box center [892, 247] width 714 height 18
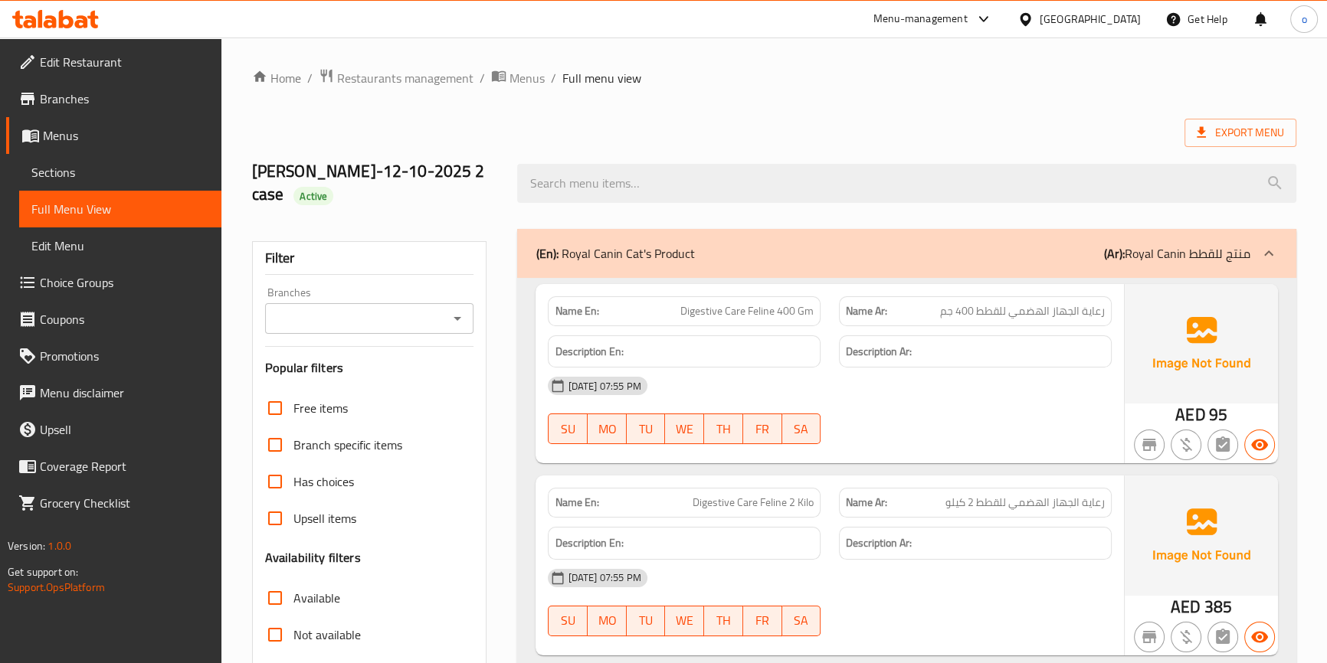
click at [743, 342] on h6 "Description En:" at bounding box center [684, 351] width 259 height 19
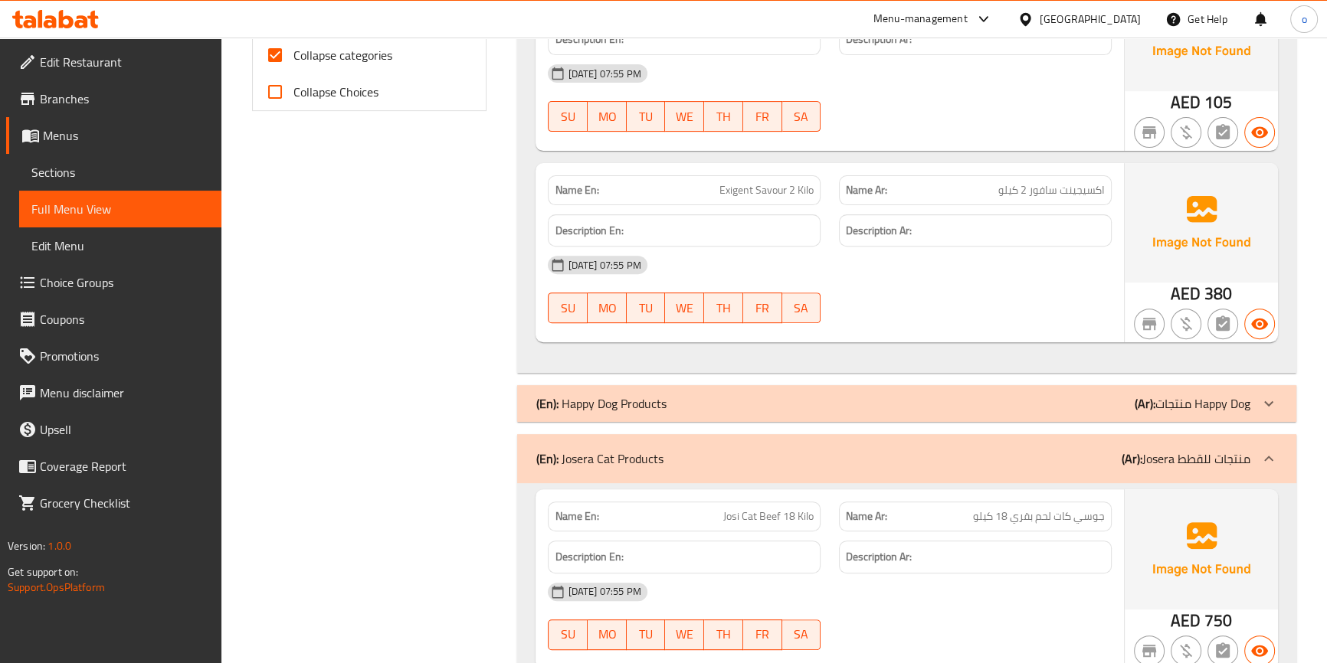
click at [738, 394] on div "(En): Happy Dog Products (Ar): منتجات Happy Dog" at bounding box center [892, 403] width 714 height 18
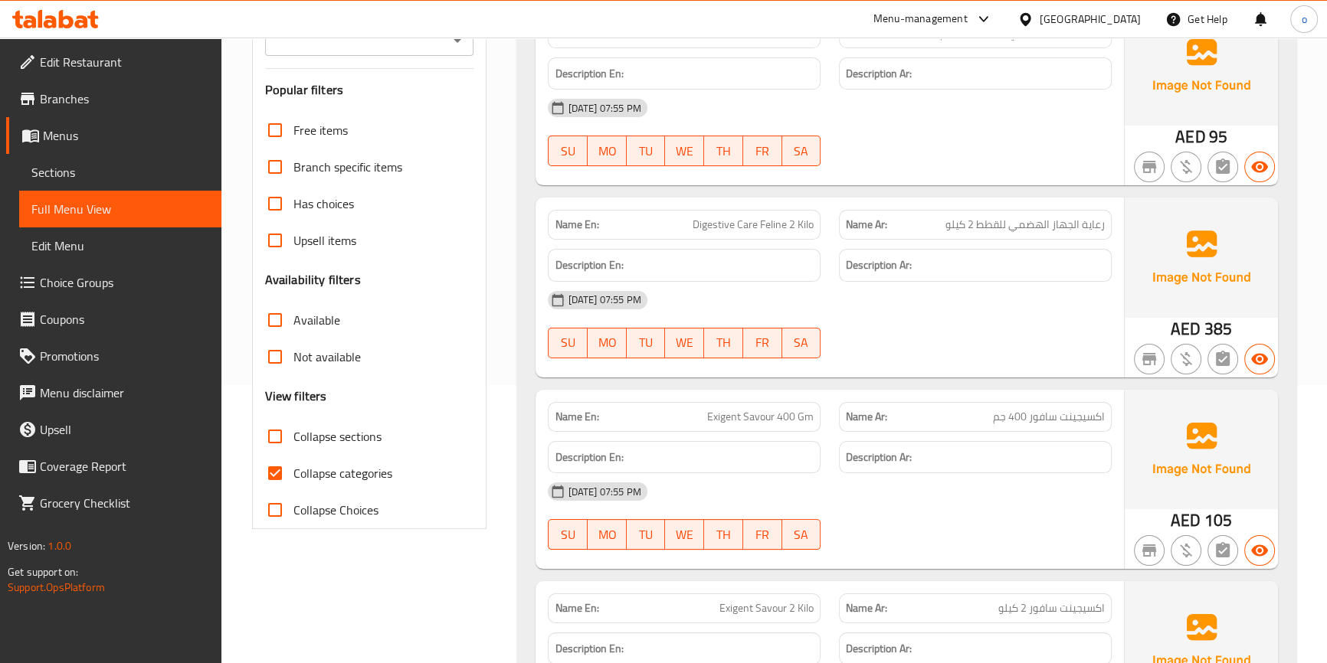
click at [322, 464] on span "Collapse categories" at bounding box center [342, 473] width 99 height 18
click at [293, 455] on input "Collapse categories" at bounding box center [275, 473] width 37 height 37
checkbox input "false"
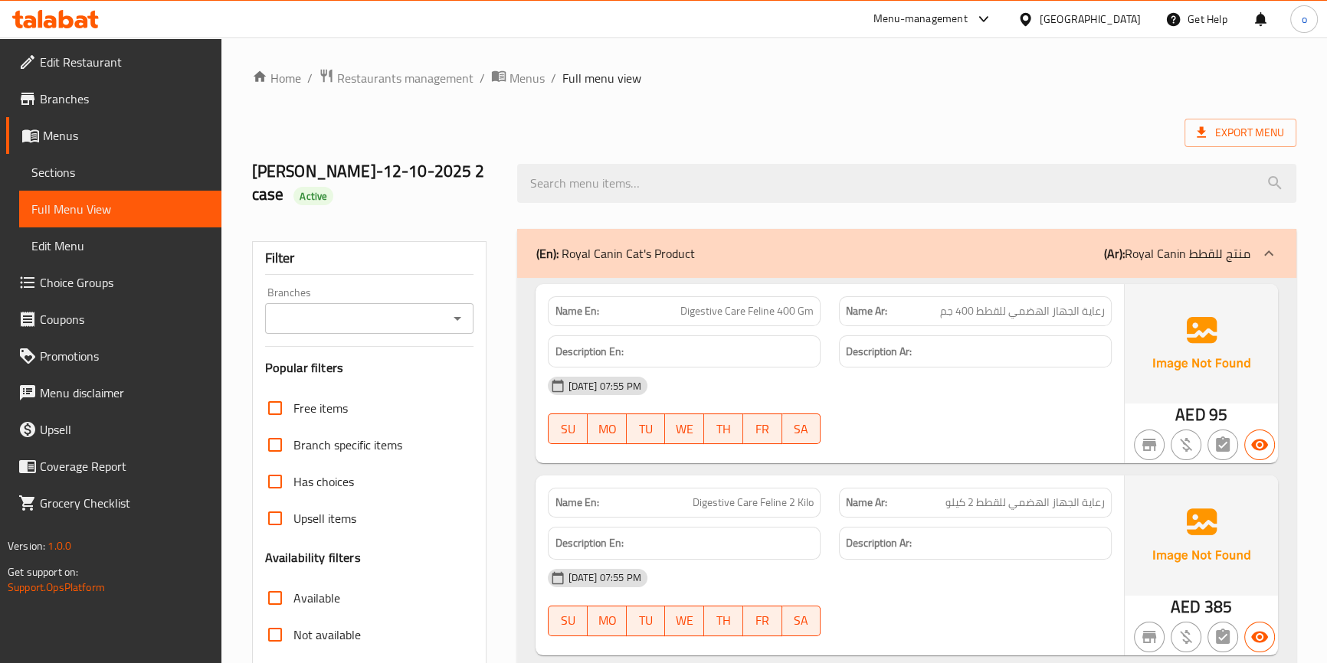
click at [103, 103] on span "Branches" at bounding box center [124, 99] width 169 height 18
click at [57, 168] on span "Sections" at bounding box center [120, 172] width 178 height 18
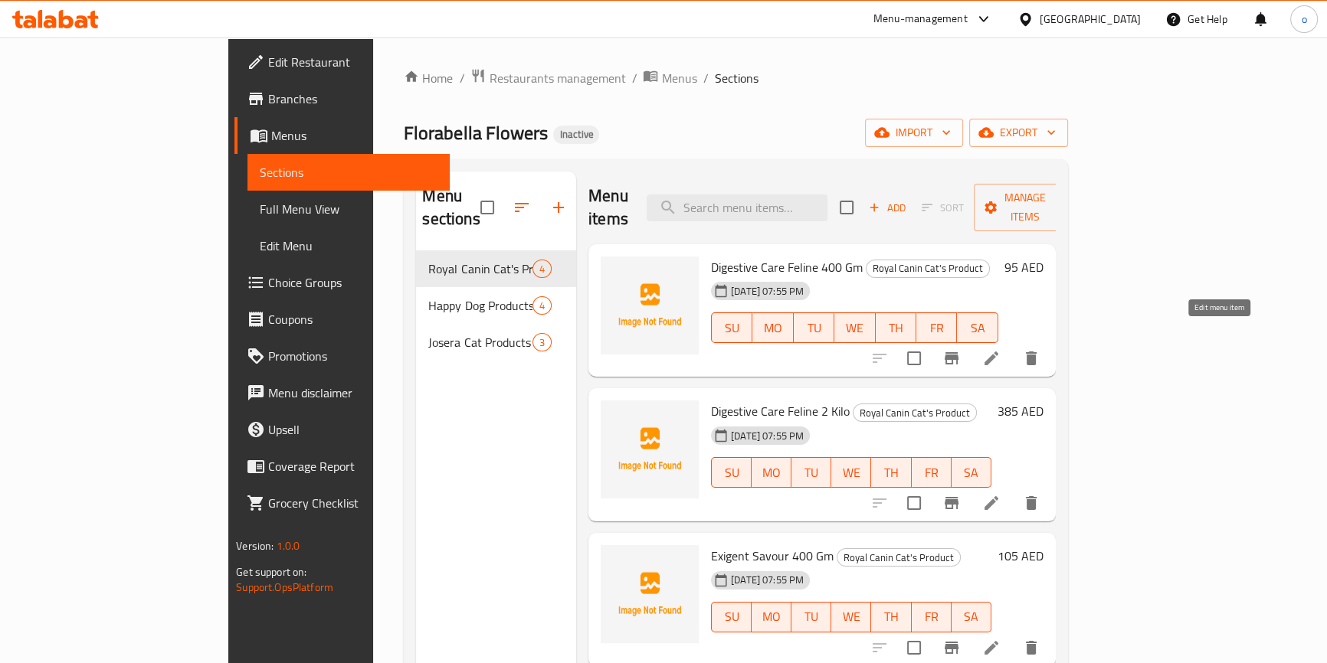
click at [1000, 349] on icon at bounding box center [991, 358] width 18 height 18
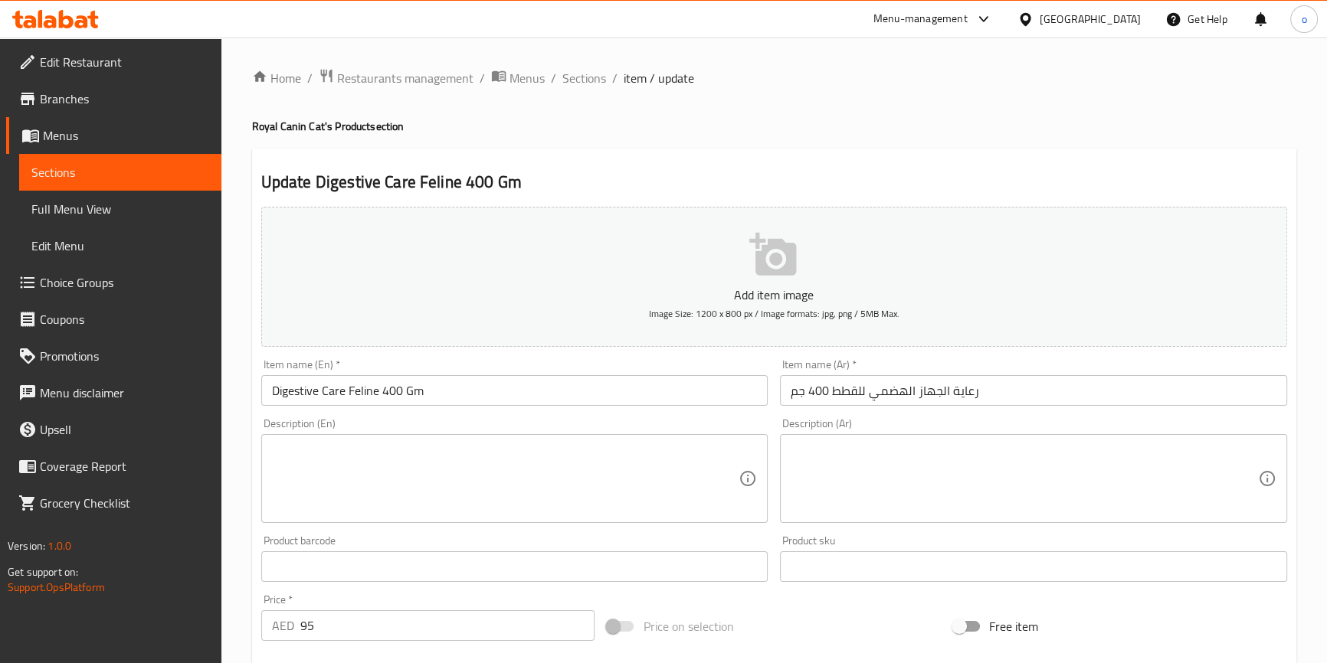
click at [851, 390] on input "رعاية الجهاز الهضمي للقطط 400 جم" at bounding box center [1033, 390] width 507 height 31
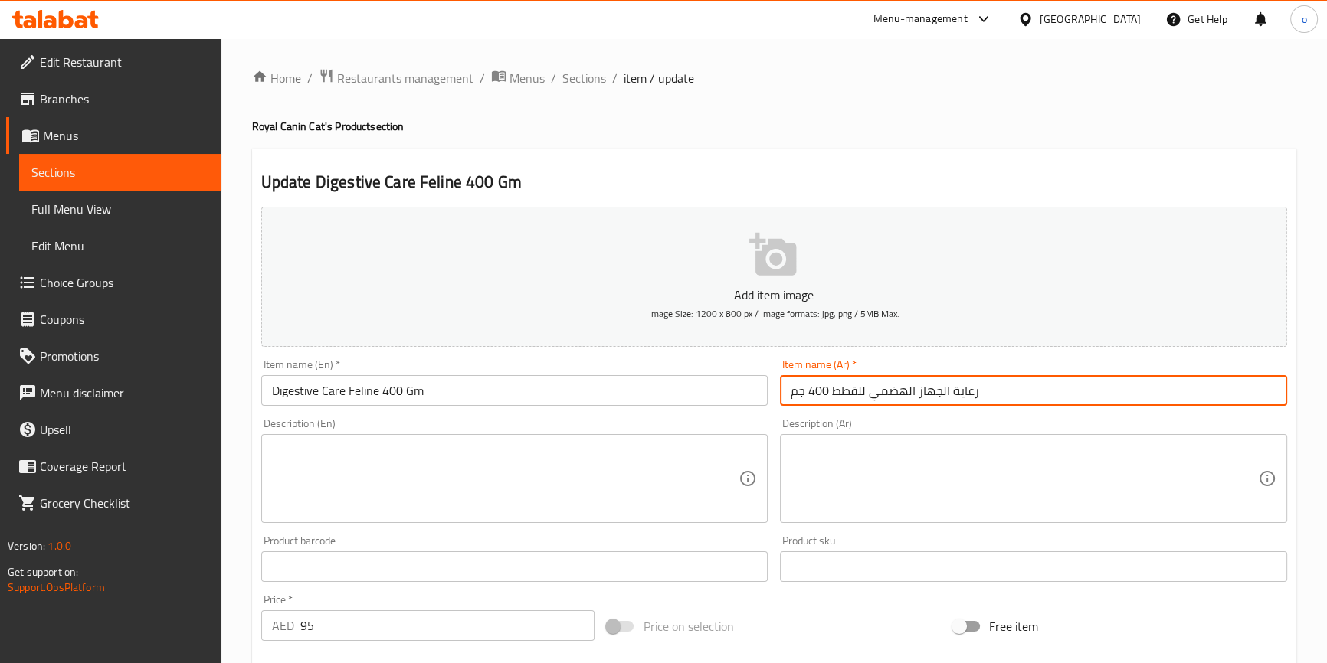
click at [851, 390] on input "رعاية الجهاز الهضمي للقطط 400 جم" at bounding box center [1033, 390] width 507 height 31
click at [602, 83] on span "Sections" at bounding box center [584, 78] width 44 height 18
